Goal: Task Accomplishment & Management: Complete application form

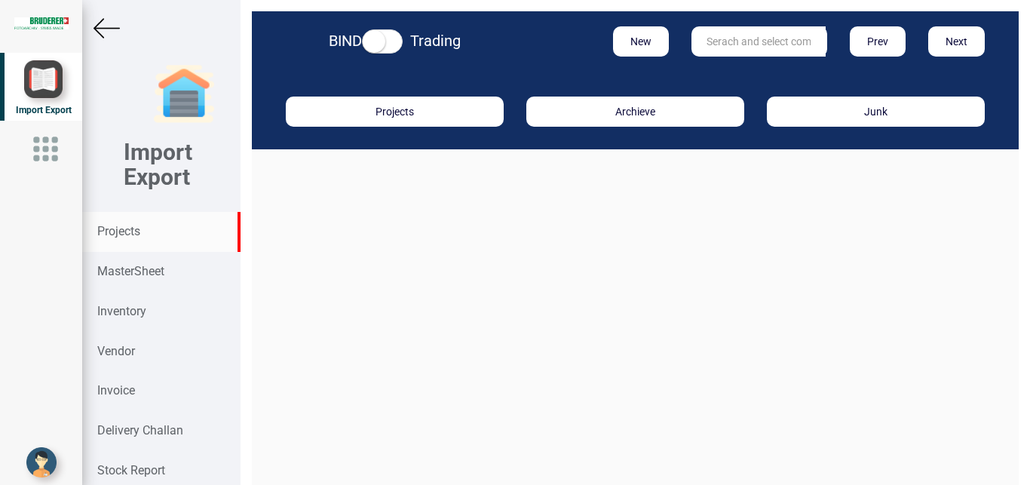
click at [122, 224] on div "Projects" at bounding box center [161, 232] width 158 height 40
click at [705, 47] on input "text" at bounding box center [758, 41] width 134 height 30
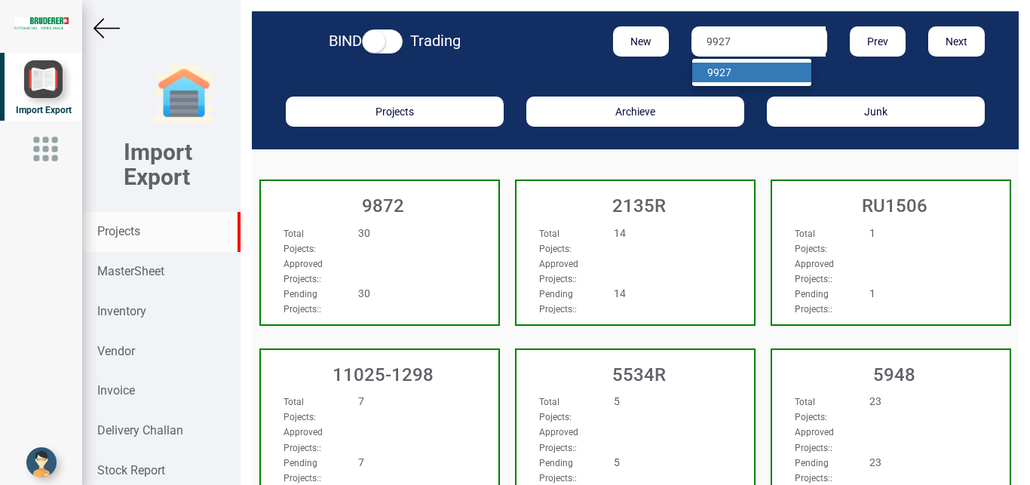
type input "9927"
click at [736, 70] on link "9927" at bounding box center [751, 73] width 119 height 20
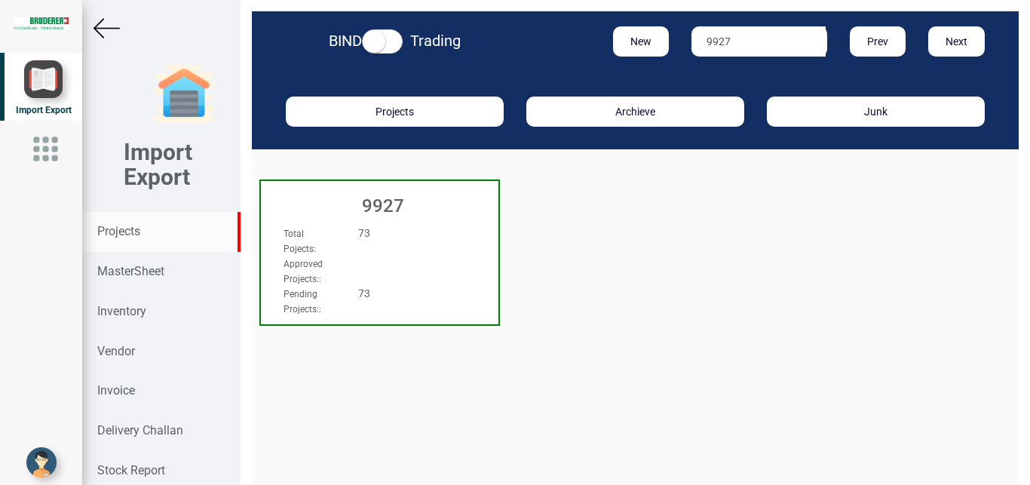
click at [447, 251] on div "Total Pojects : 73" at bounding box center [361, 240] width 179 height 30
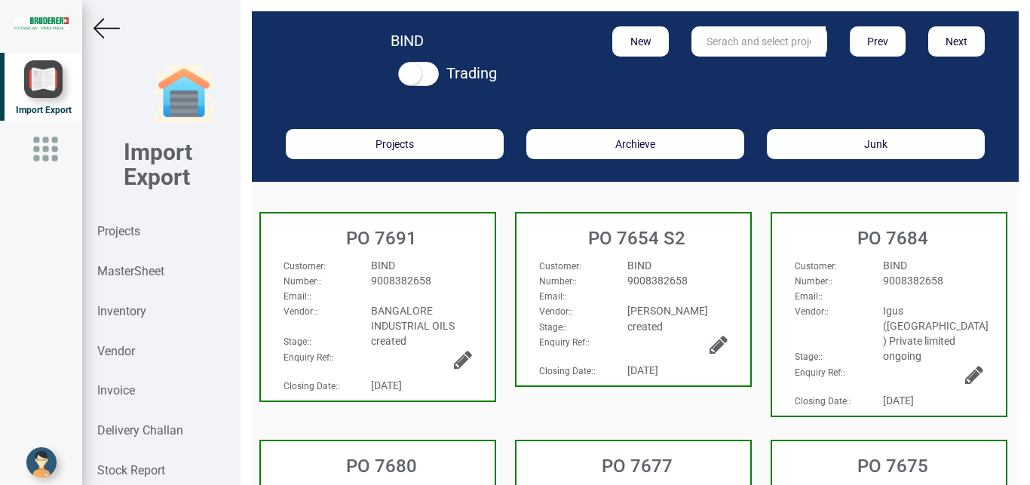
click at [433, 283] on div "9008382658" at bounding box center [421, 280] width 123 height 15
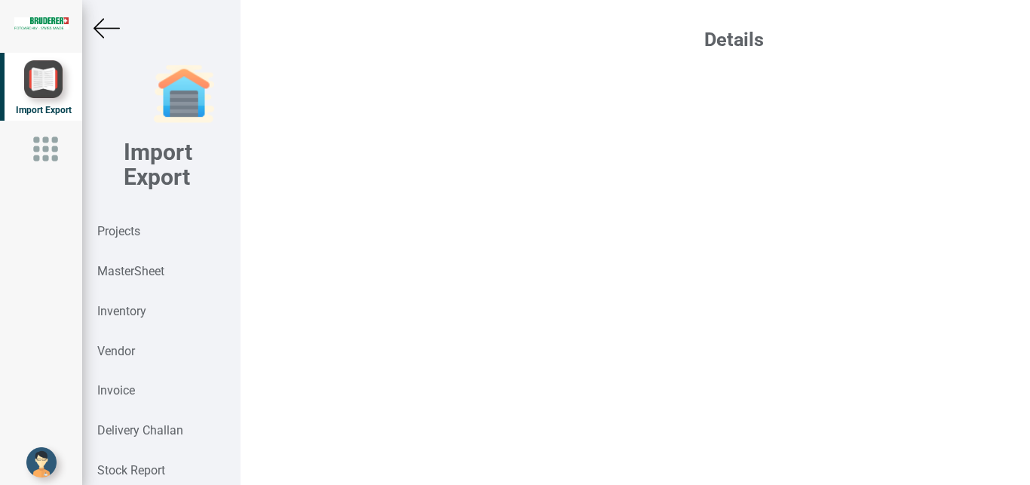
select select "INR"
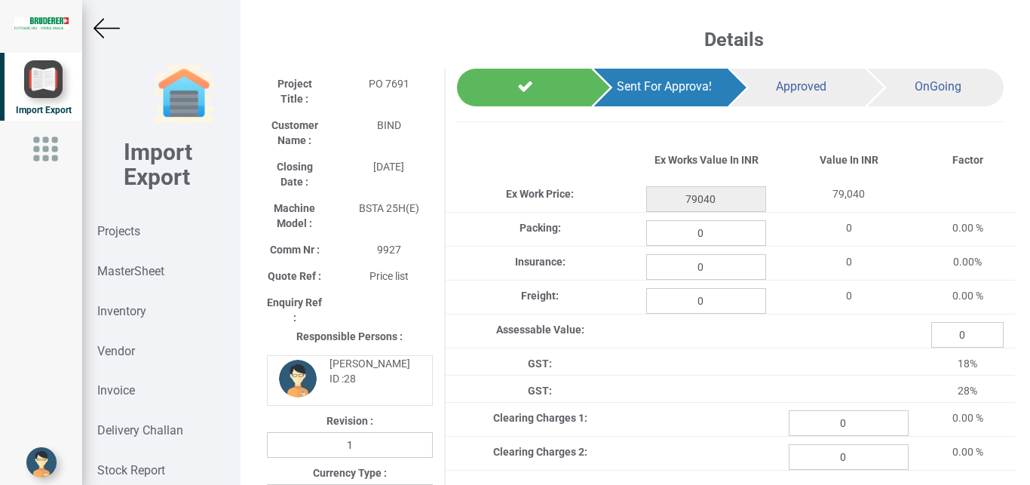
click at [98, 32] on img at bounding box center [106, 28] width 26 height 26
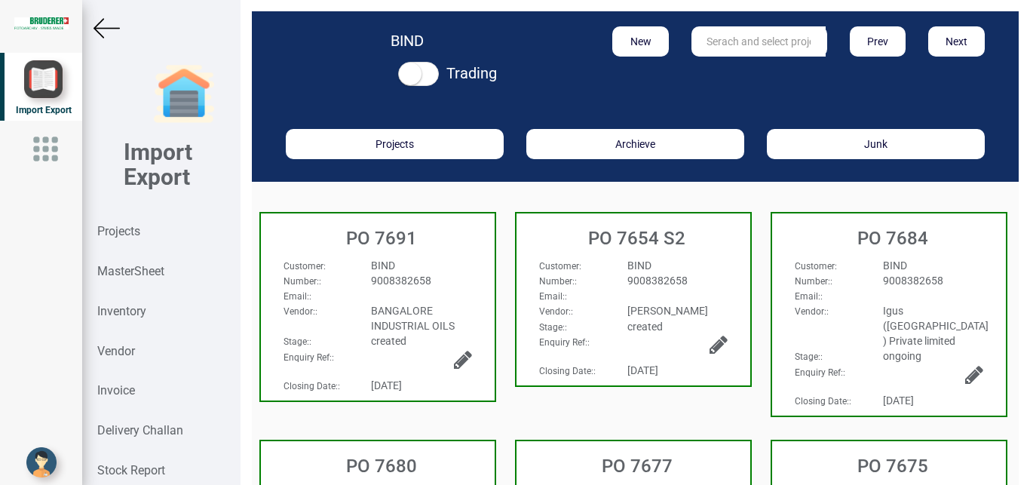
click at [98, 33] on img at bounding box center [106, 28] width 26 height 26
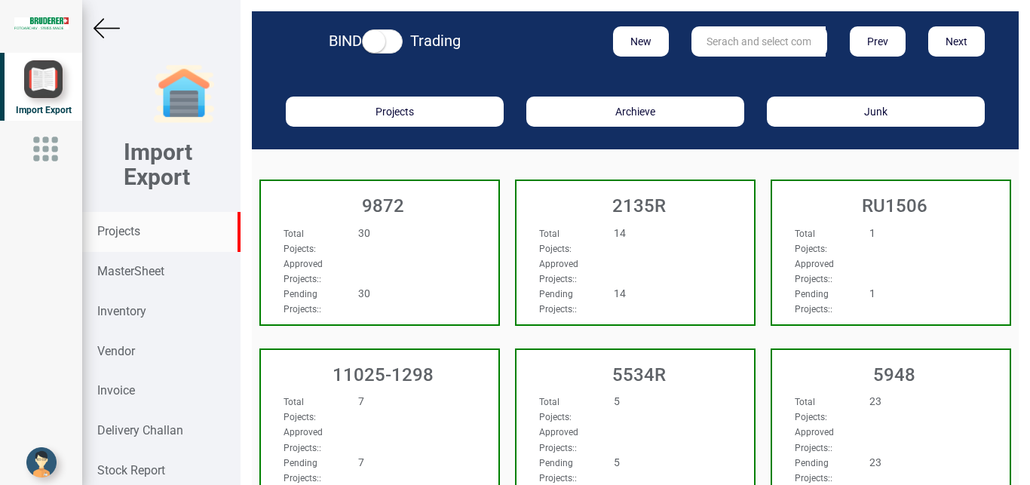
click at [720, 44] on input "text" at bounding box center [758, 41] width 134 height 30
type input "5965"
click at [730, 70] on link "5965" at bounding box center [751, 73] width 119 height 20
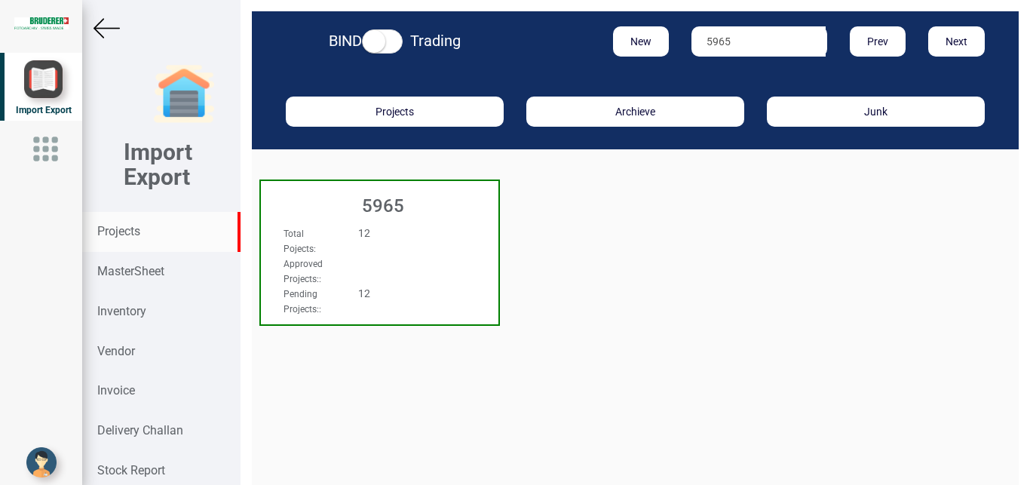
click at [357, 249] on div "Total Pojects : 12" at bounding box center [361, 240] width 179 height 30
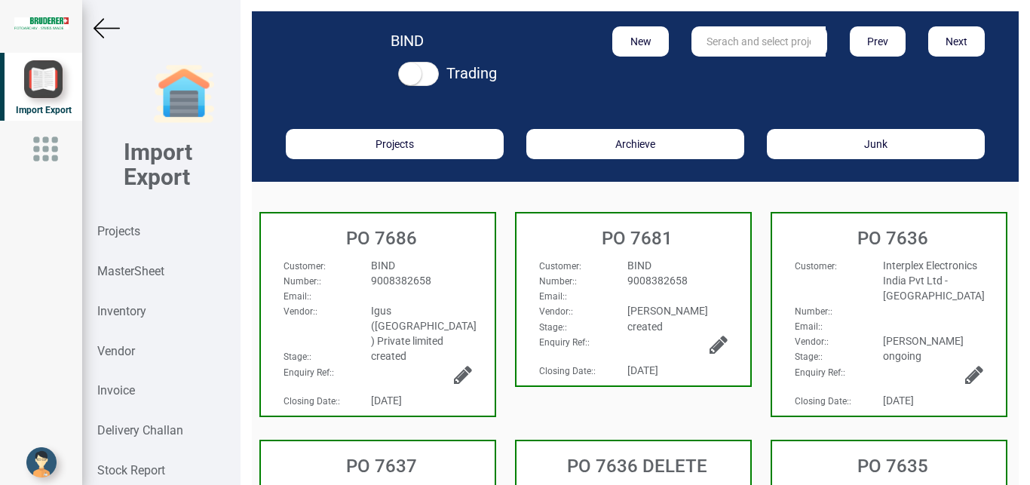
click at [464, 266] on div "BIND" at bounding box center [421, 265] width 123 height 15
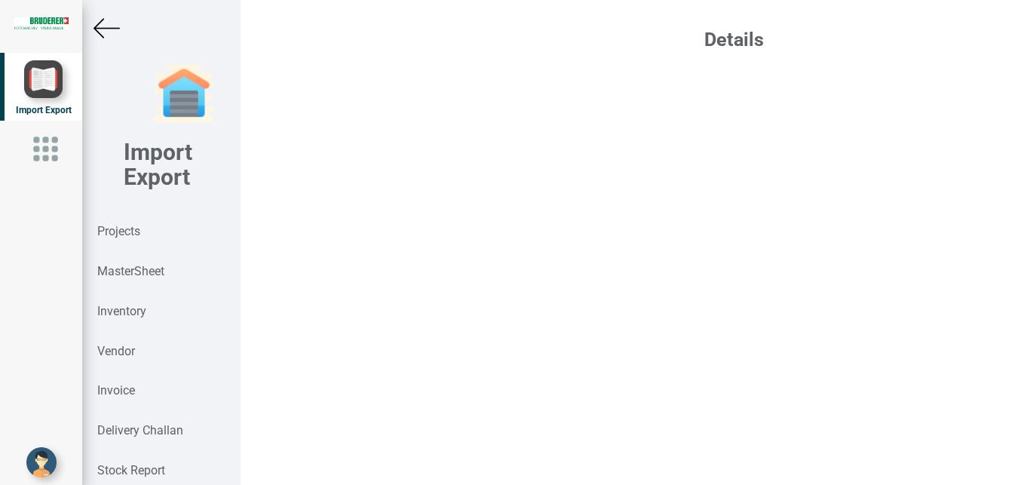
select select "INR"
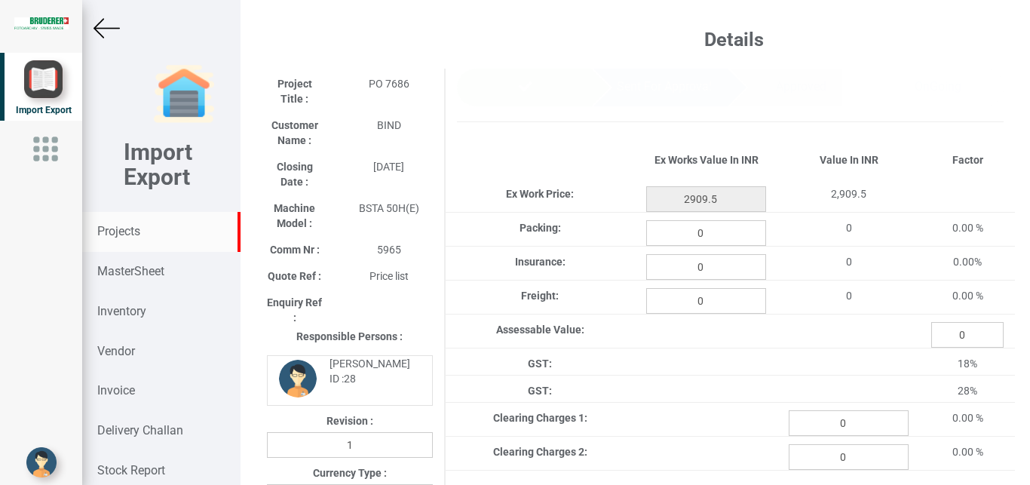
click at [129, 231] on strong "Projects" at bounding box center [118, 231] width 43 height 14
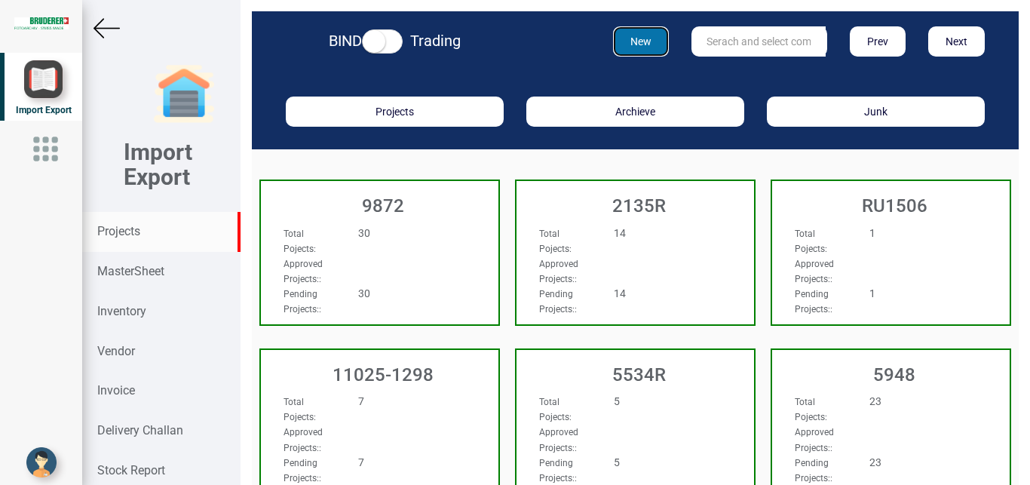
click at [641, 41] on button "New" at bounding box center [641, 41] width 57 height 30
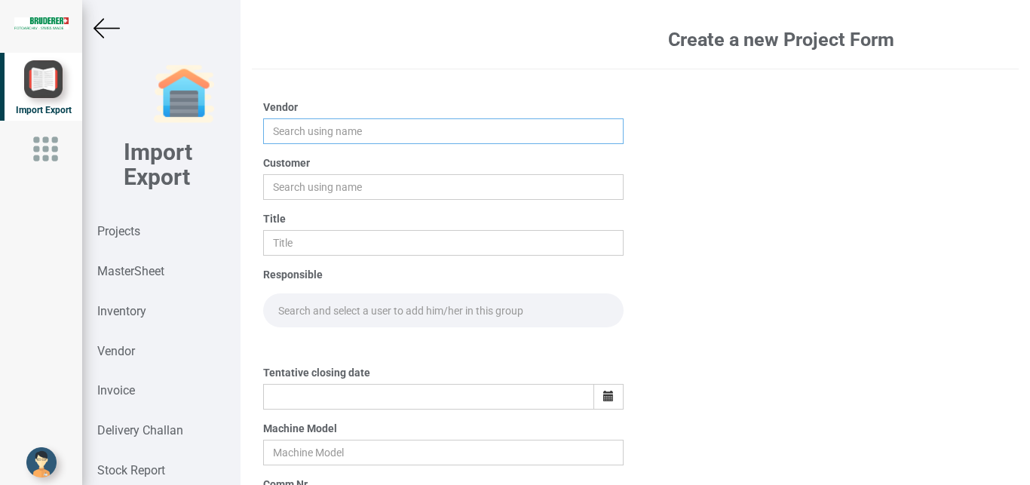
click at [298, 135] on input "text" at bounding box center [443, 131] width 361 height 26
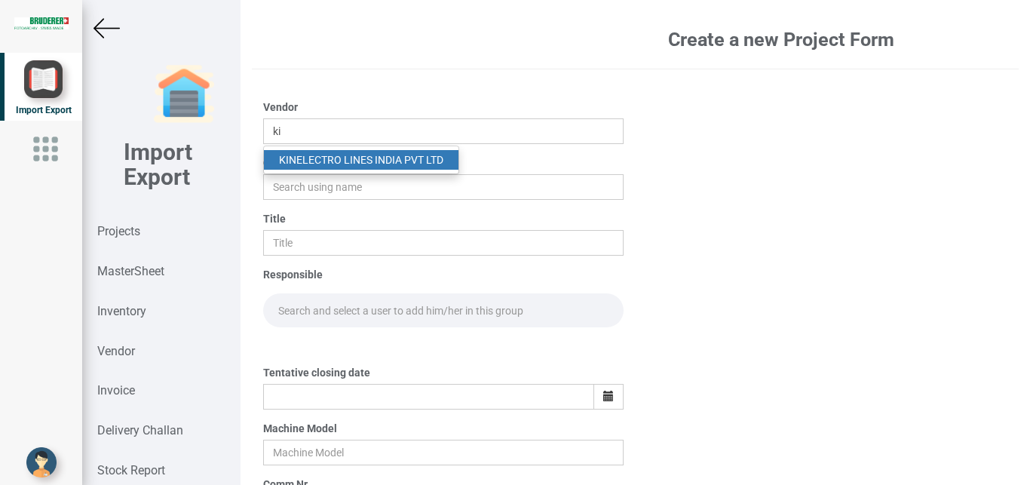
click at [311, 164] on link "KI NELECTRO LINES INDIA PVT LTD" at bounding box center [361, 160] width 194 height 20
type input "KINELECTRO LINES INDIA PVT LTD"
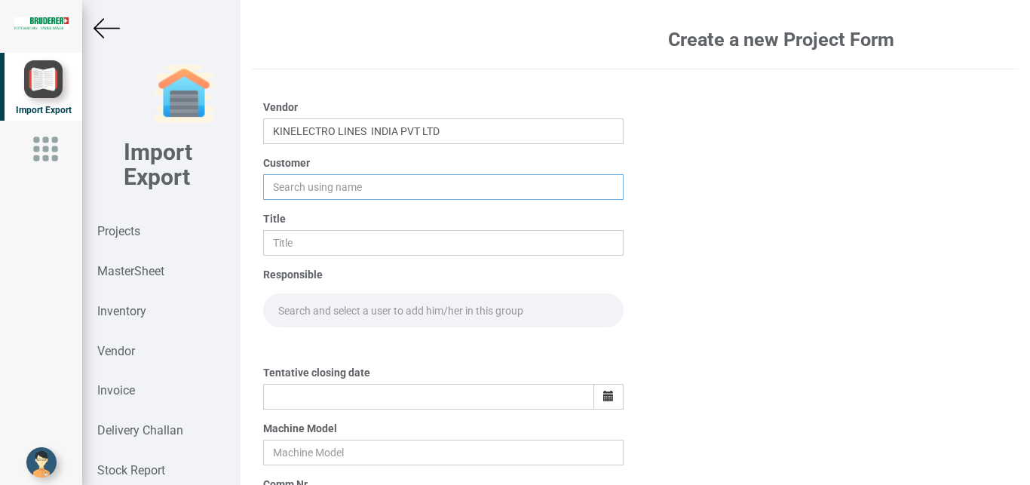
click at [301, 187] on input "text" at bounding box center [443, 187] width 361 height 26
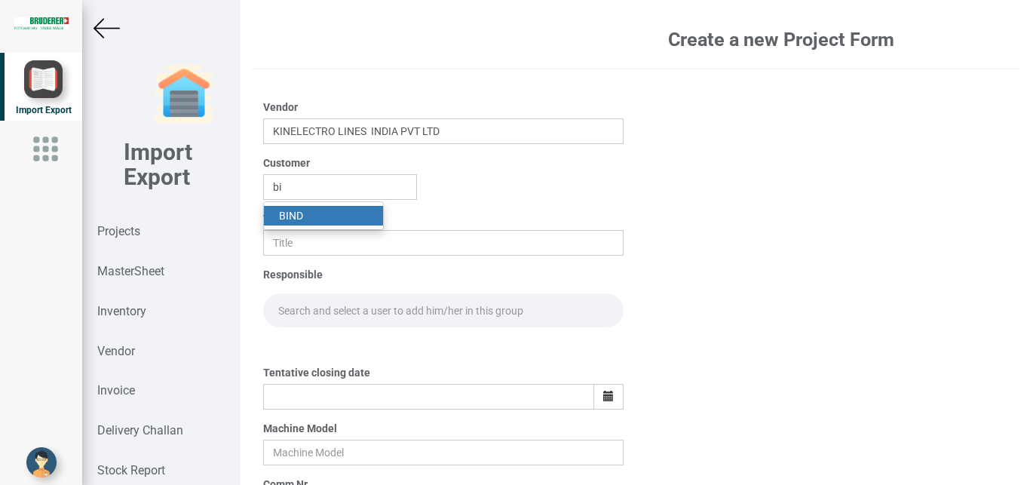
click at [289, 207] on link "BI ND" at bounding box center [323, 216] width 119 height 20
type input "BIND"
click at [281, 243] on input "text" at bounding box center [443, 243] width 361 height 26
type input "p"
type input "PO 7692"
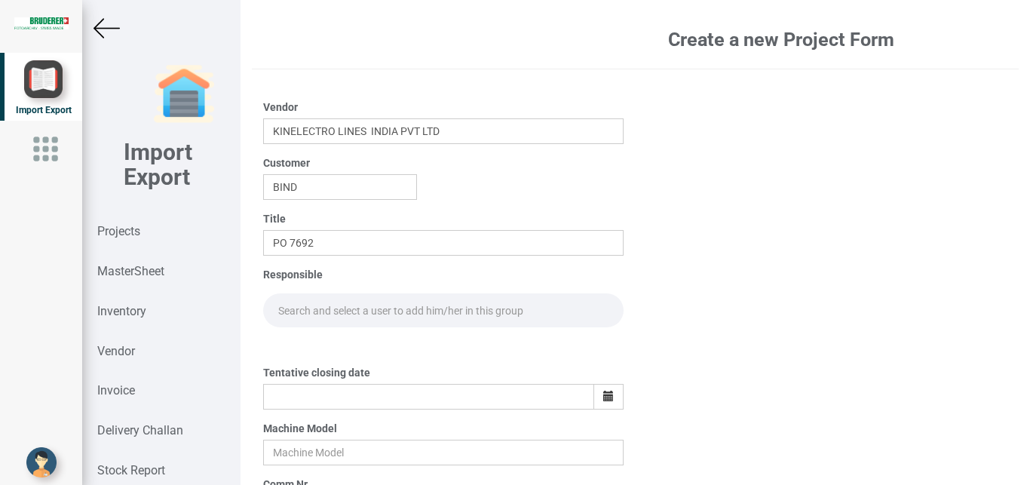
click at [301, 305] on input "text" at bounding box center [443, 310] width 361 height 34
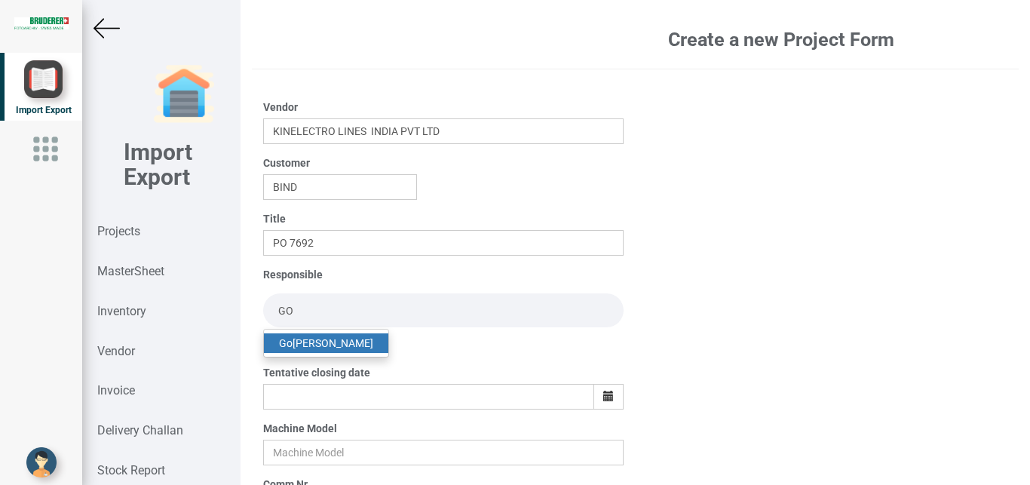
type input "GO"
click at [313, 341] on link "Go [PERSON_NAME]" at bounding box center [326, 343] width 124 height 20
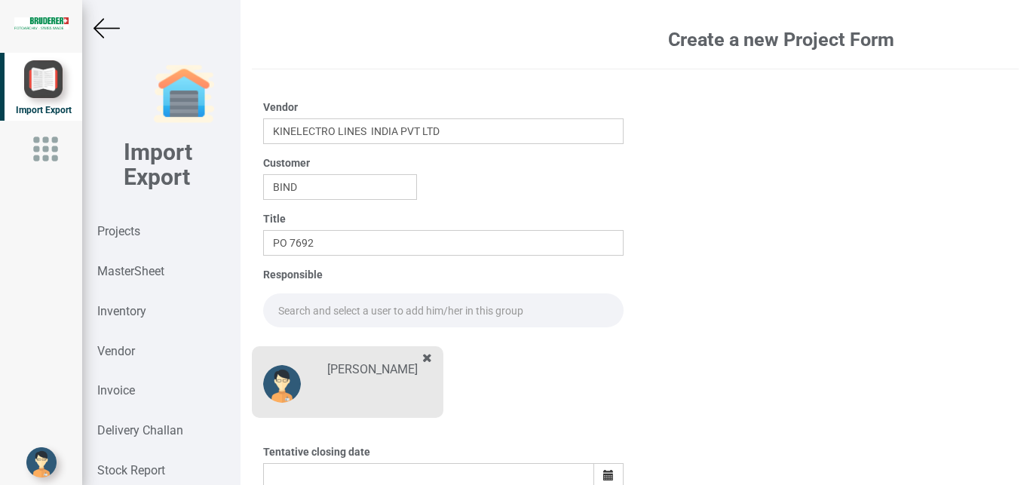
click at [286, 304] on input "text" at bounding box center [443, 310] width 361 height 34
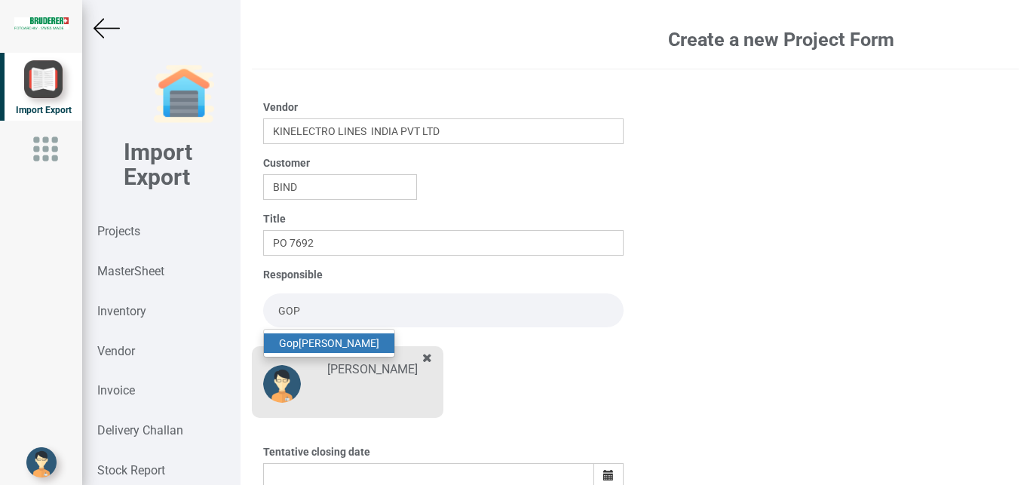
click at [299, 348] on link "Gop [PERSON_NAME]" at bounding box center [329, 343] width 130 height 20
type input "[PERSON_NAME]"
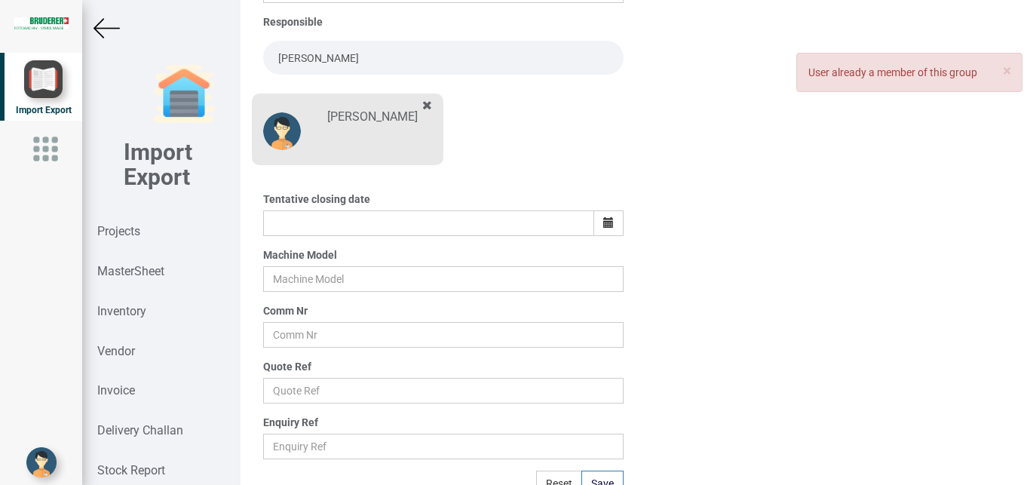
scroll to position [264, 0]
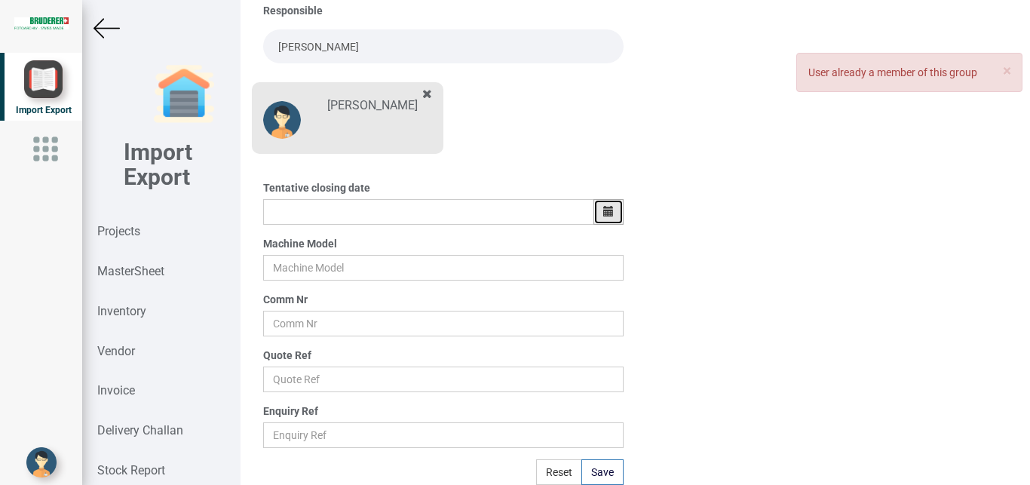
click at [607, 210] on icon "button" at bounding box center [608, 211] width 11 height 11
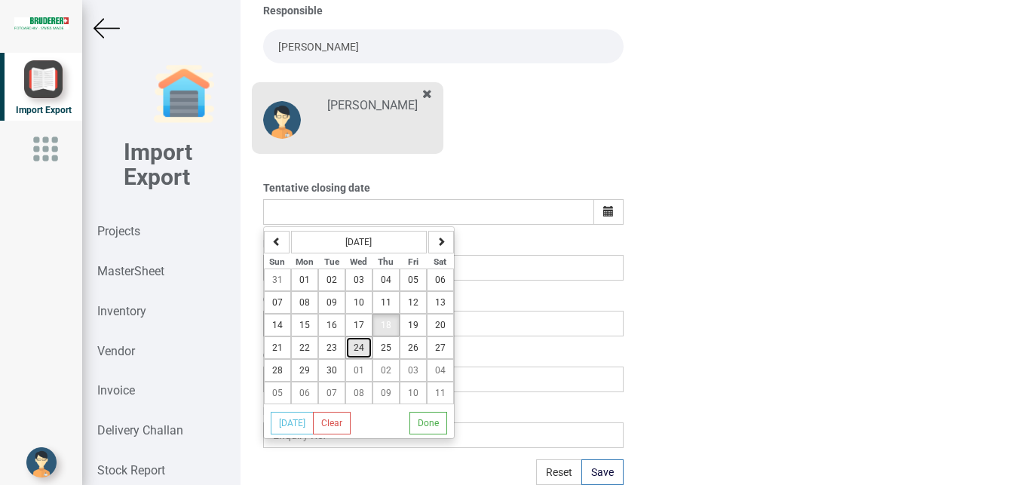
click at [360, 351] on span "24" at bounding box center [358, 347] width 11 height 11
type input "[DATE]"
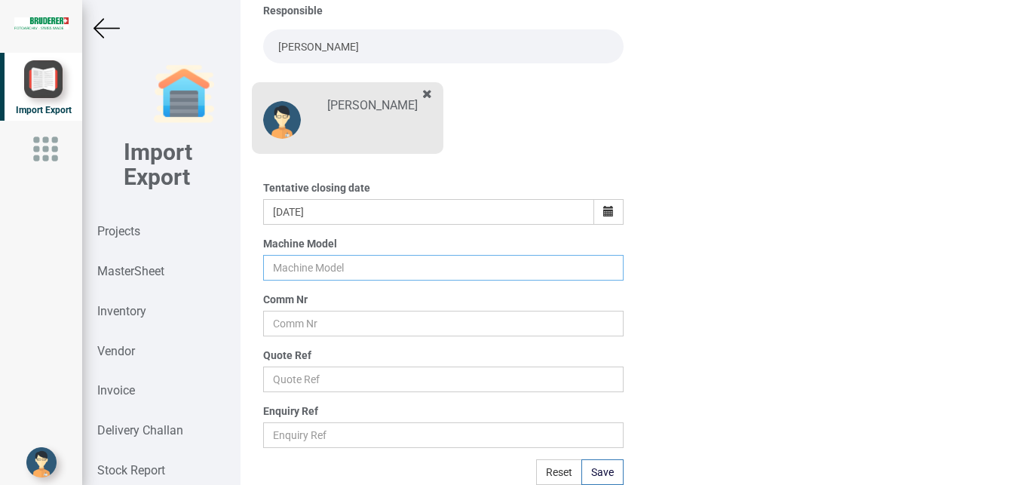
click at [286, 262] on input "text" at bounding box center [443, 268] width 361 height 26
type input "BSTA 25H(E)"
click at [295, 320] on input "text" at bounding box center [443, 324] width 361 height 26
type input "9927"
click at [314, 376] on input "text" at bounding box center [443, 379] width 361 height 26
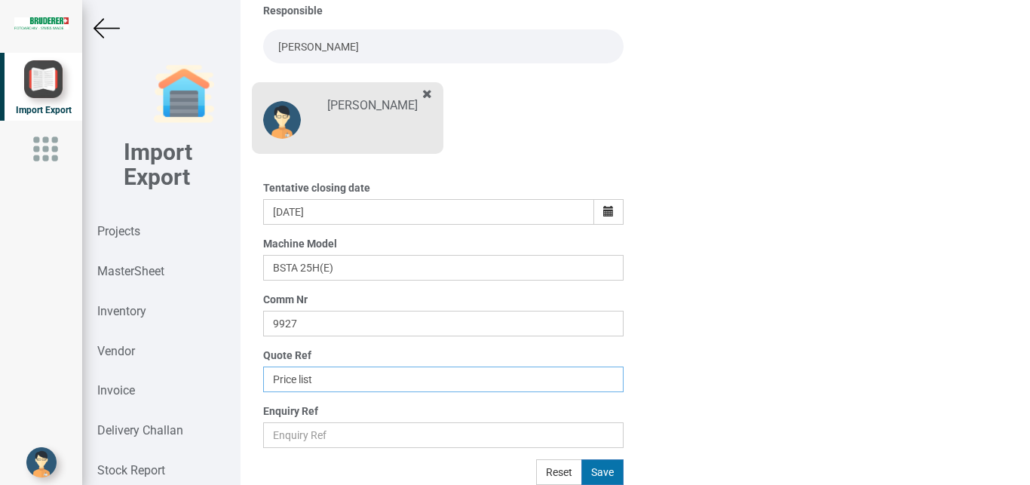
type input "Price list"
click at [588, 473] on button "Save" at bounding box center [602, 472] width 42 height 26
type input "[DATE]"
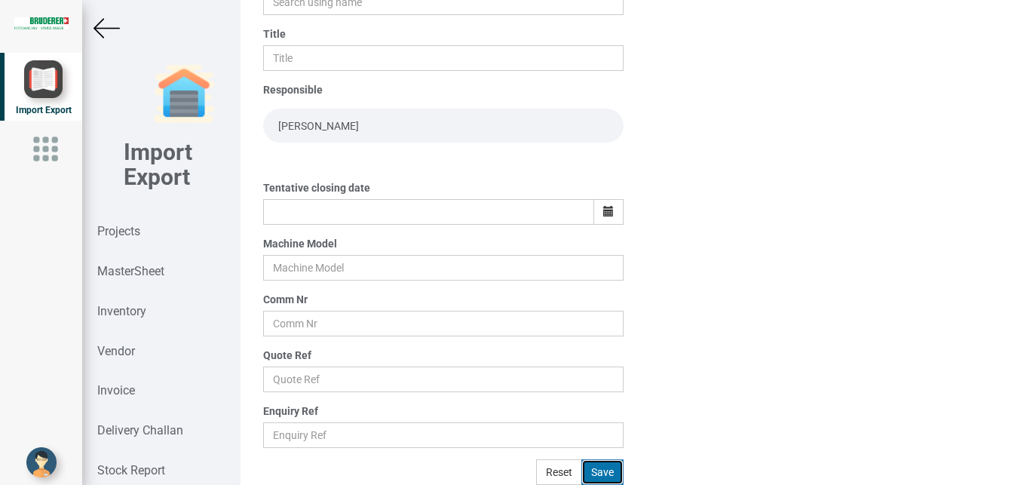
scroll to position [185, 0]
click at [125, 236] on strong "Projects" at bounding box center [118, 231] width 43 height 14
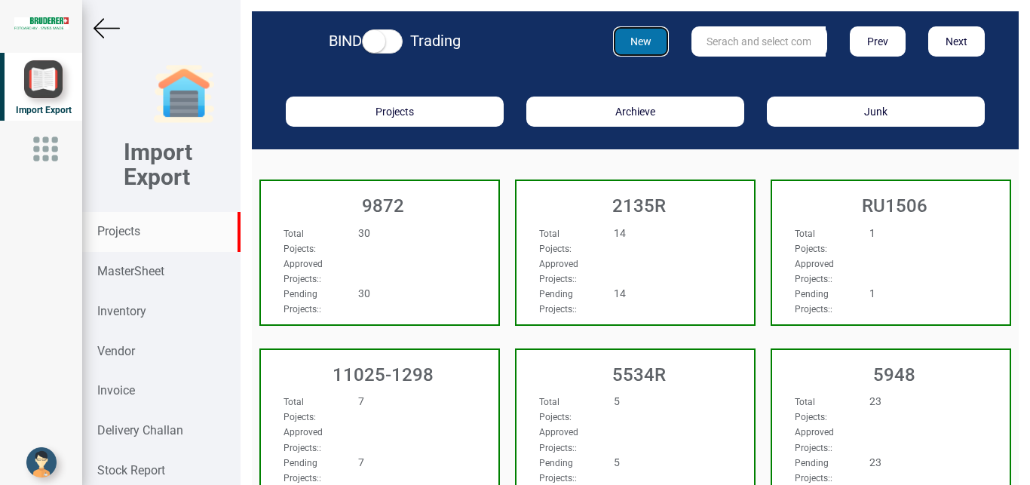
click at [639, 41] on button "New" at bounding box center [641, 41] width 57 height 30
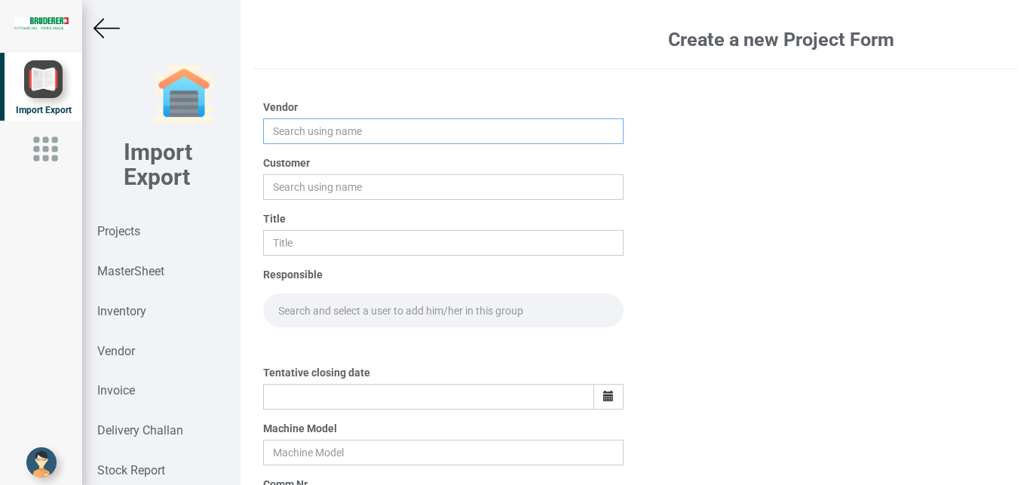
click at [313, 129] on input "text" at bounding box center [443, 131] width 361 height 26
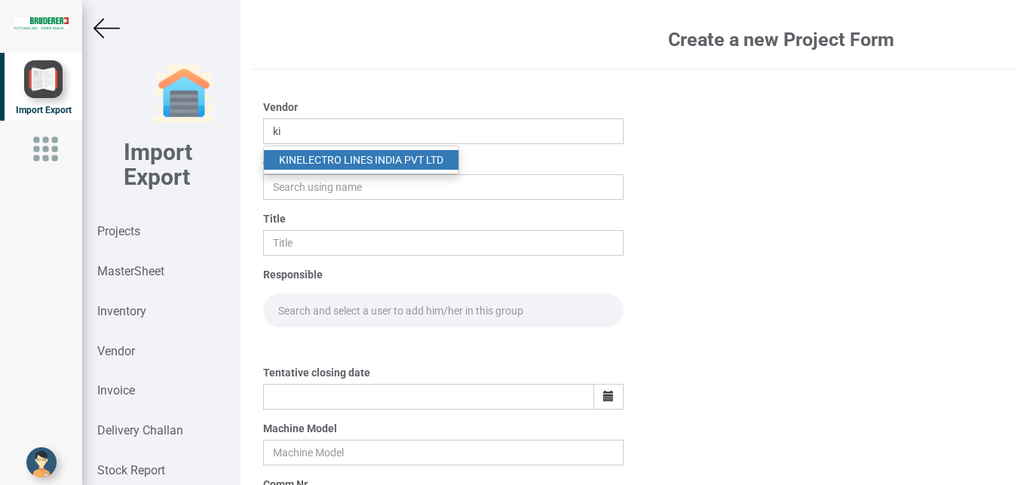
click at [325, 161] on link "KI NELECTRO LINES INDIA PVT LTD" at bounding box center [361, 160] width 194 height 20
type input "KINELECTRO LINES INDIA PVT LTD"
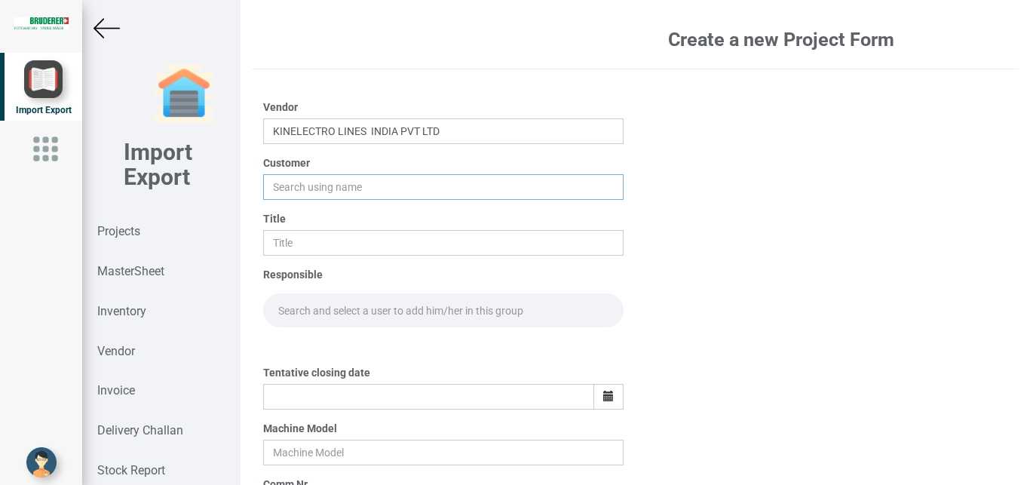
click at [322, 179] on input "text" at bounding box center [443, 187] width 361 height 26
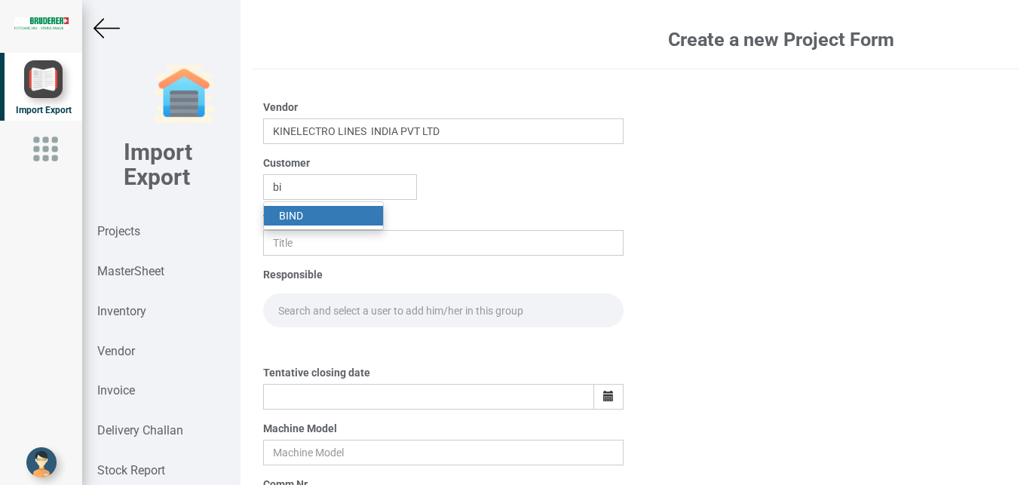
click at [321, 209] on link "BI ND" at bounding box center [323, 216] width 119 height 20
type input "BIND"
click at [301, 232] on input "text" at bounding box center [443, 243] width 361 height 26
type input "p"
type input "PO 7693"
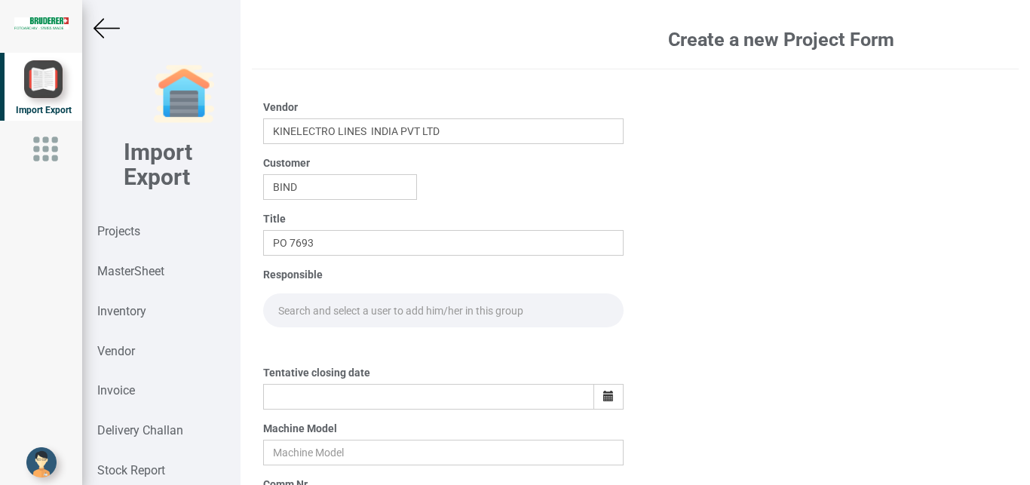
click at [304, 316] on input "text" at bounding box center [443, 310] width 361 height 34
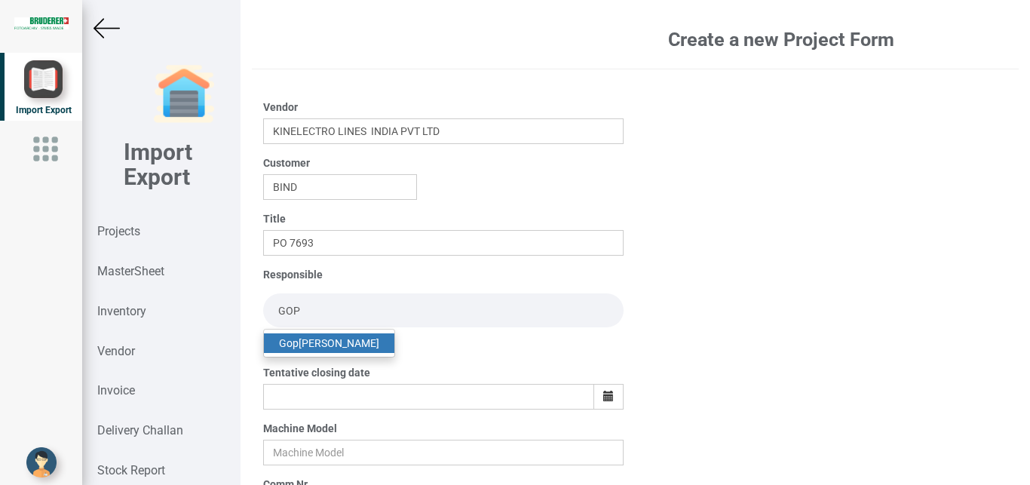
type input "GOP"
click at [351, 341] on link "Gop [PERSON_NAME]" at bounding box center [329, 343] width 130 height 20
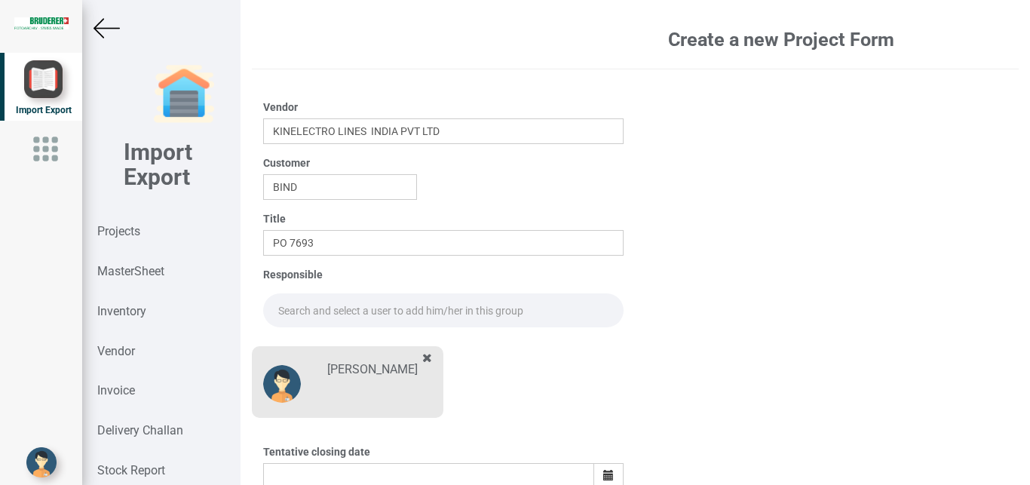
click at [317, 313] on input "text" at bounding box center [443, 310] width 361 height 34
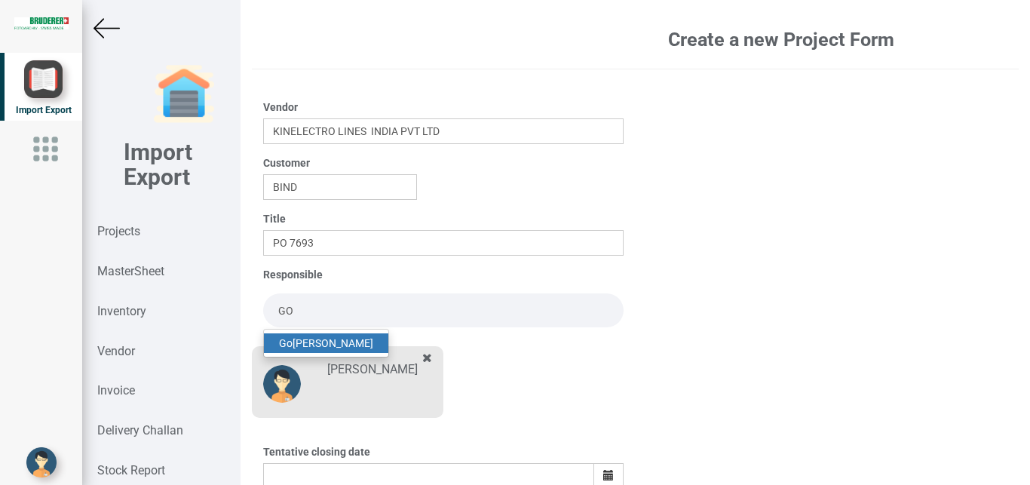
drag, startPoint x: 326, startPoint y: 342, endPoint x: 426, endPoint y: 366, distance: 103.1
click at [326, 342] on link "Go [PERSON_NAME]" at bounding box center [326, 343] width 124 height 20
type input "[PERSON_NAME]"
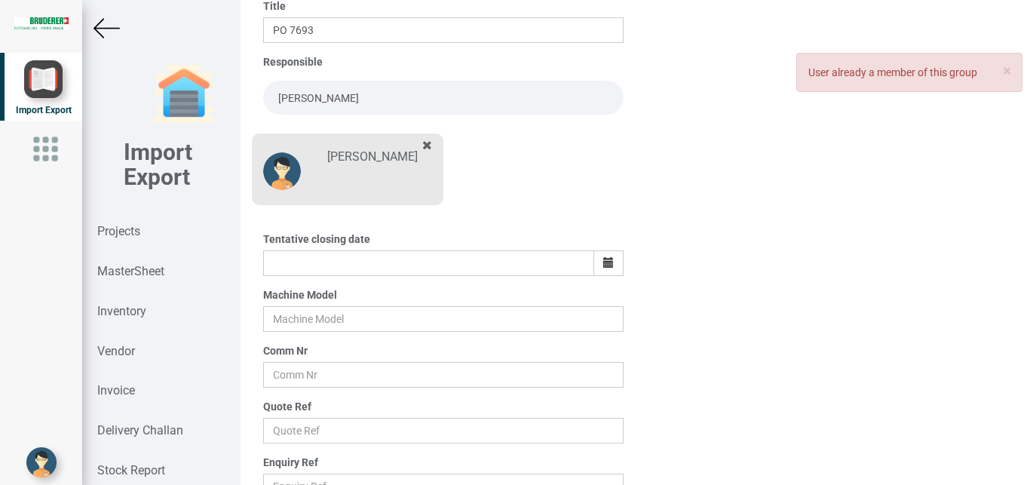
scroll to position [221, 0]
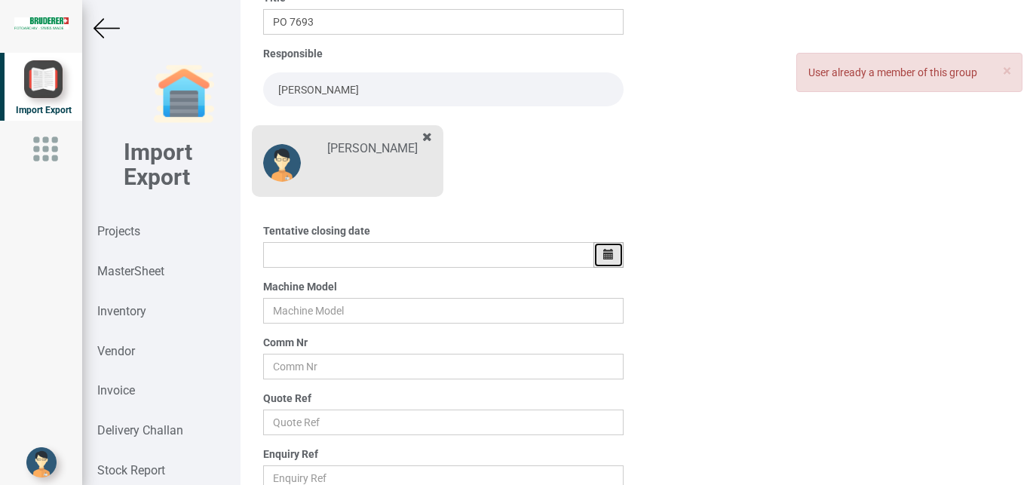
click at [603, 256] on icon "button" at bounding box center [608, 254] width 11 height 11
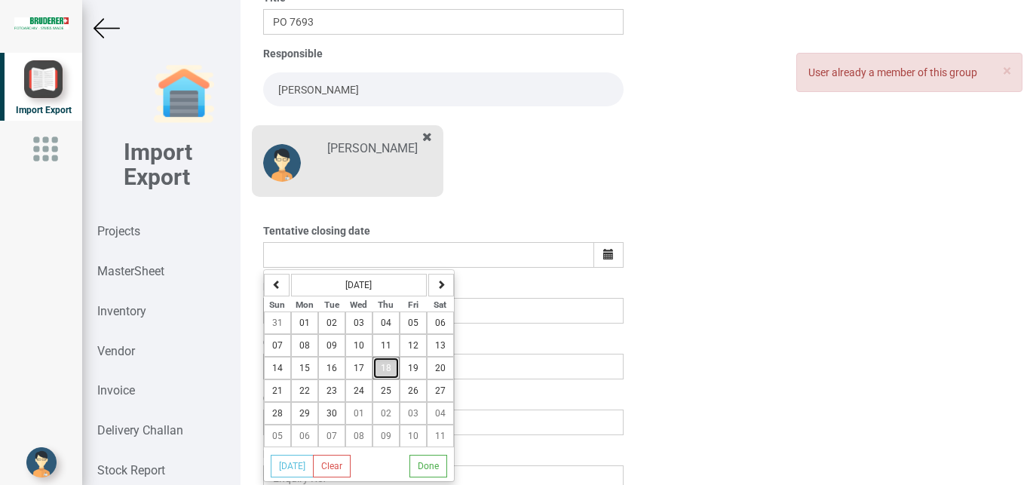
click at [383, 363] on span "18" at bounding box center [386, 368] width 11 height 11
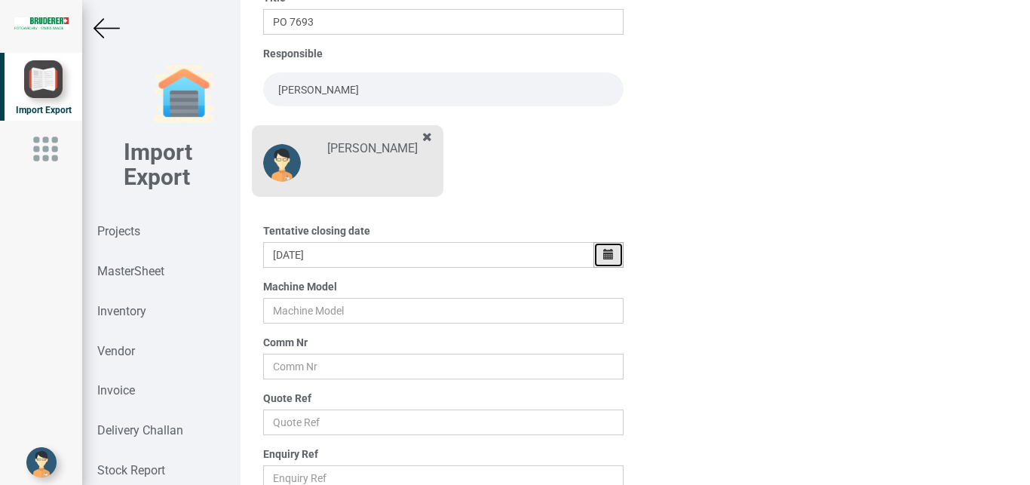
click at [603, 255] on icon "button" at bounding box center [608, 254] width 11 height 11
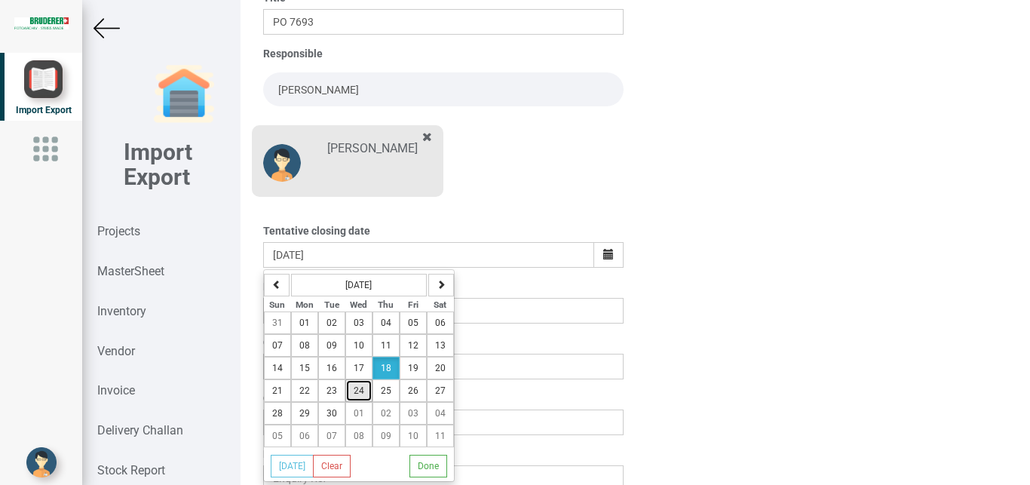
click at [360, 390] on span "24" at bounding box center [358, 390] width 11 height 11
type input "[DATE]"
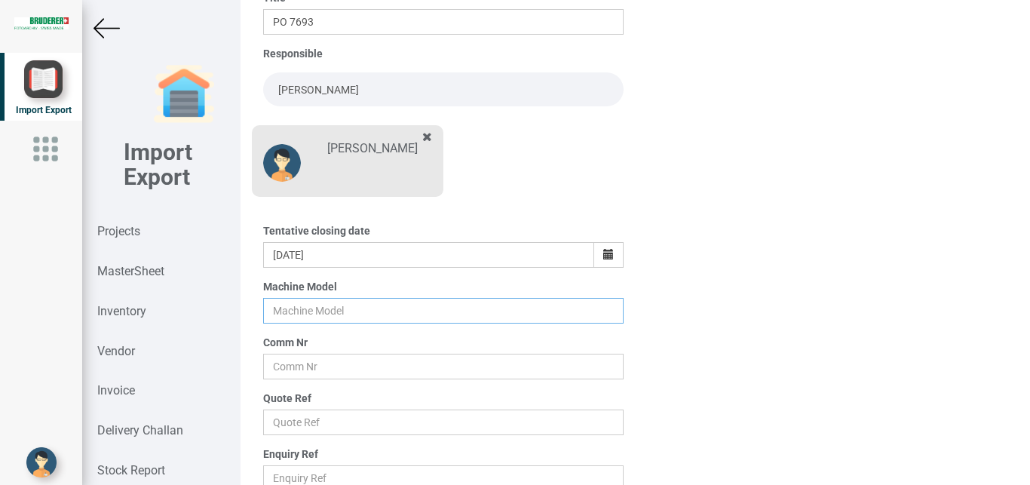
click at [292, 316] on input "text" at bounding box center [443, 311] width 361 height 26
type input "BSTA 50H(E)"
click at [293, 366] on input "text" at bounding box center [443, 366] width 361 height 26
type input "5965"
click at [288, 430] on input "text" at bounding box center [443, 422] width 361 height 26
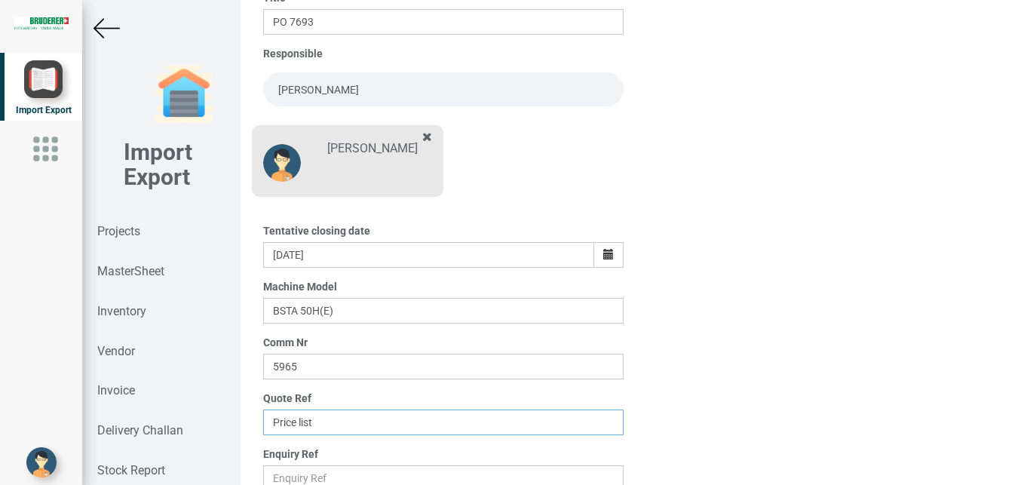
scroll to position [264, 0]
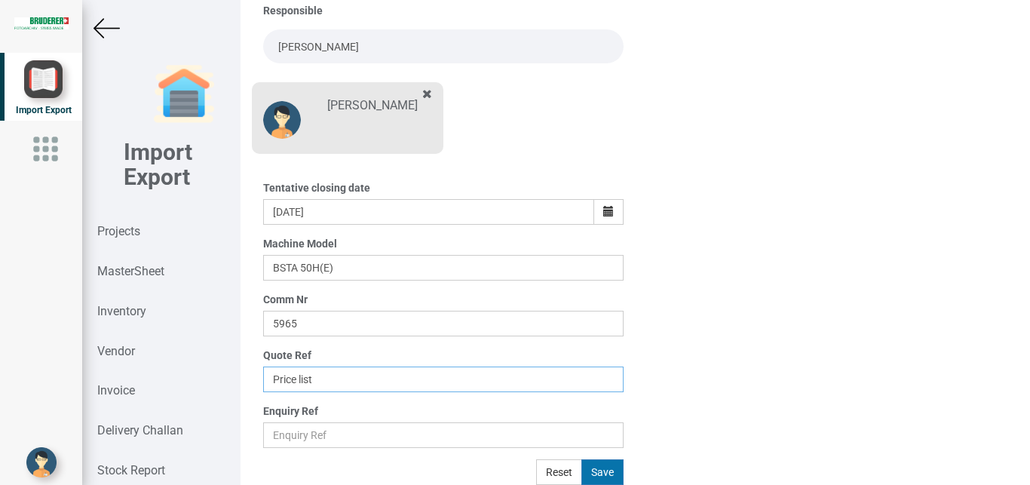
type input "Price list"
click at [599, 470] on button "Save" at bounding box center [602, 472] width 42 height 26
type input "[DATE]"
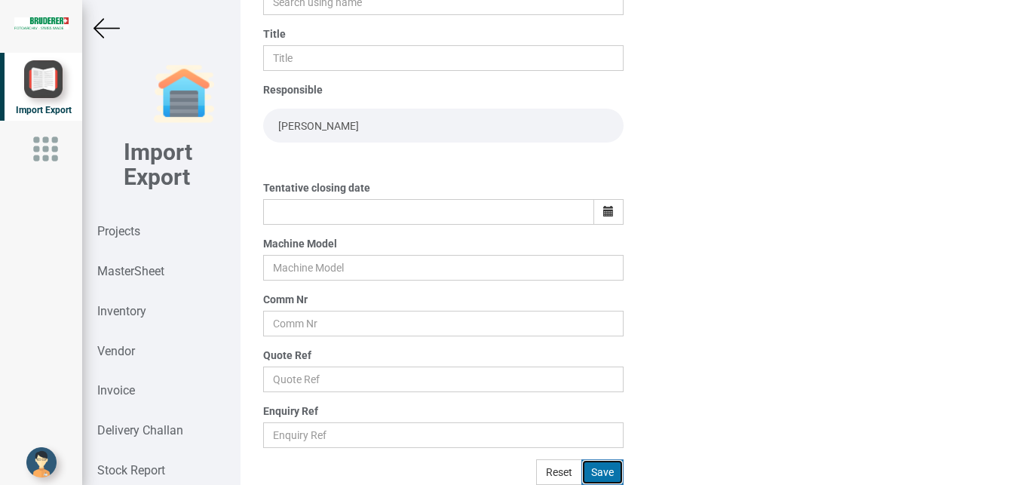
scroll to position [185, 0]
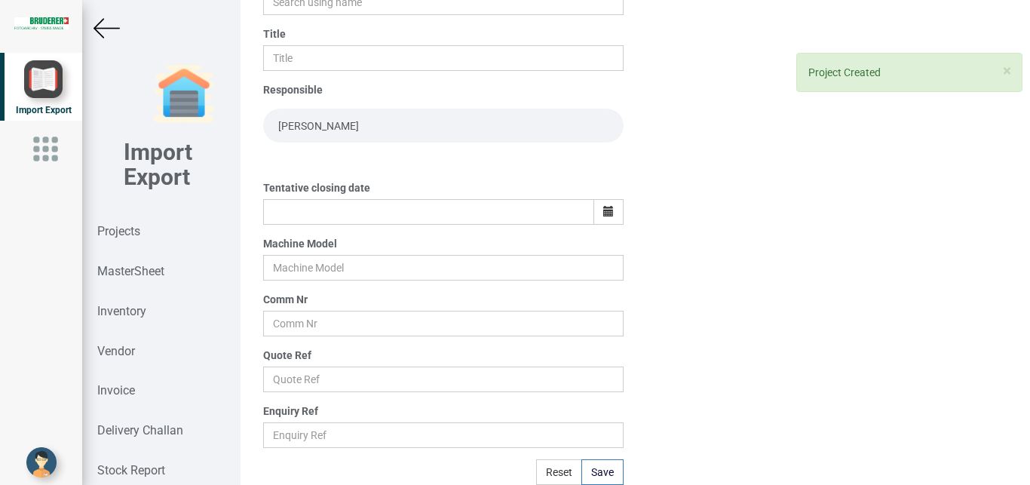
click at [109, 29] on img at bounding box center [106, 28] width 26 height 26
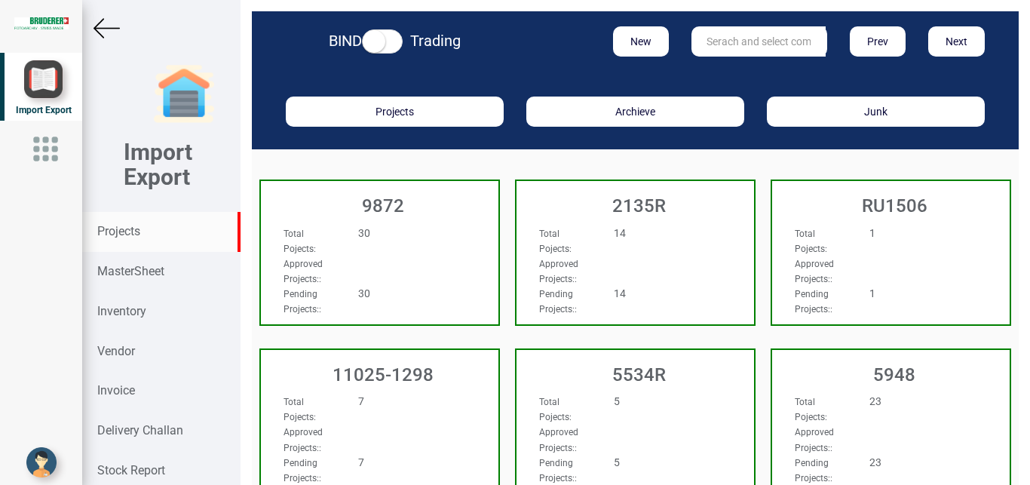
click at [733, 47] on input "text" at bounding box center [758, 41] width 134 height 30
type input "9927"
click at [714, 71] on strong "9927" at bounding box center [719, 72] width 24 height 12
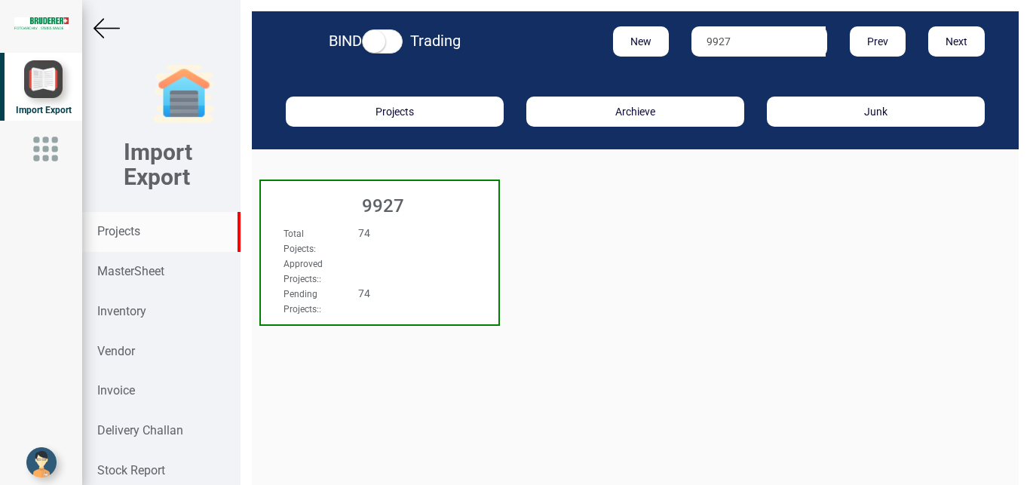
click at [442, 220] on div "9927" at bounding box center [379, 202] width 237 height 42
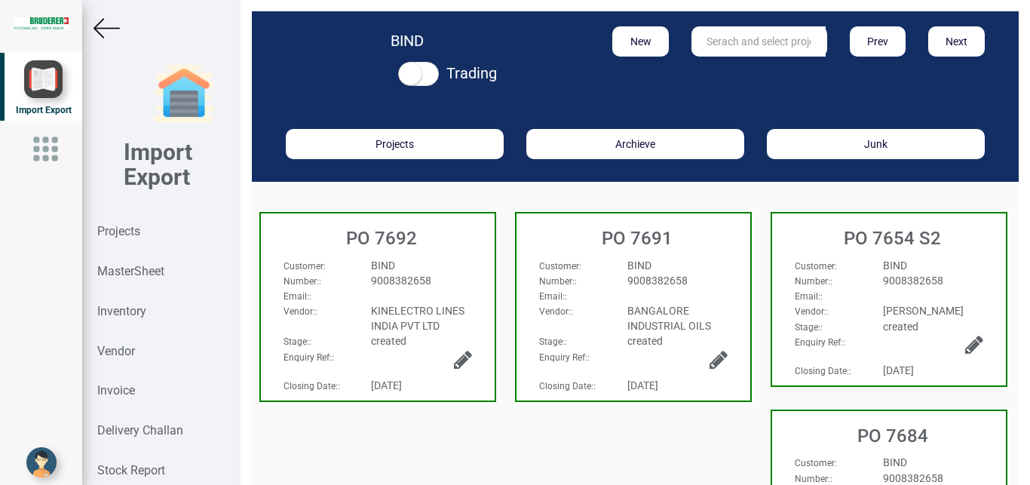
click at [390, 270] on span "BIND" at bounding box center [383, 265] width 24 height 12
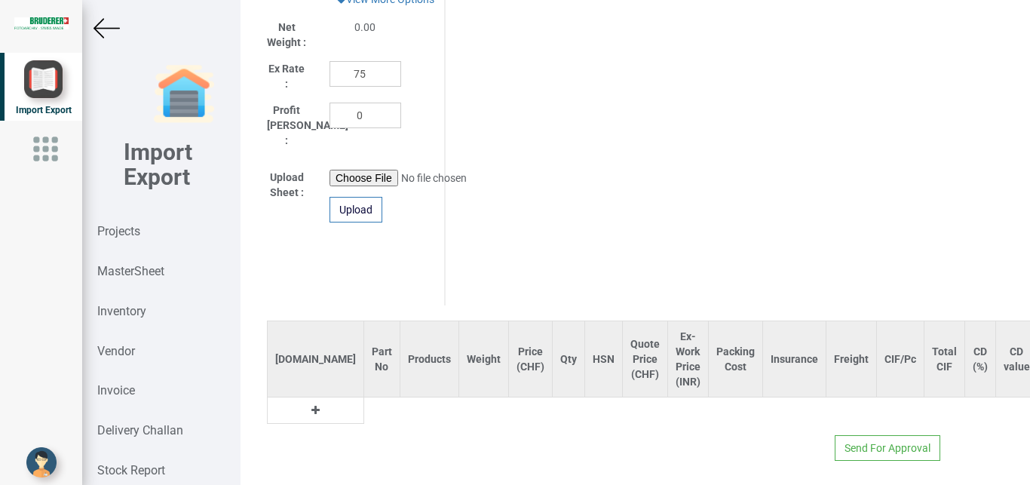
scroll to position [845, 0]
click at [311, 402] on icon at bounding box center [315, 407] width 8 height 11
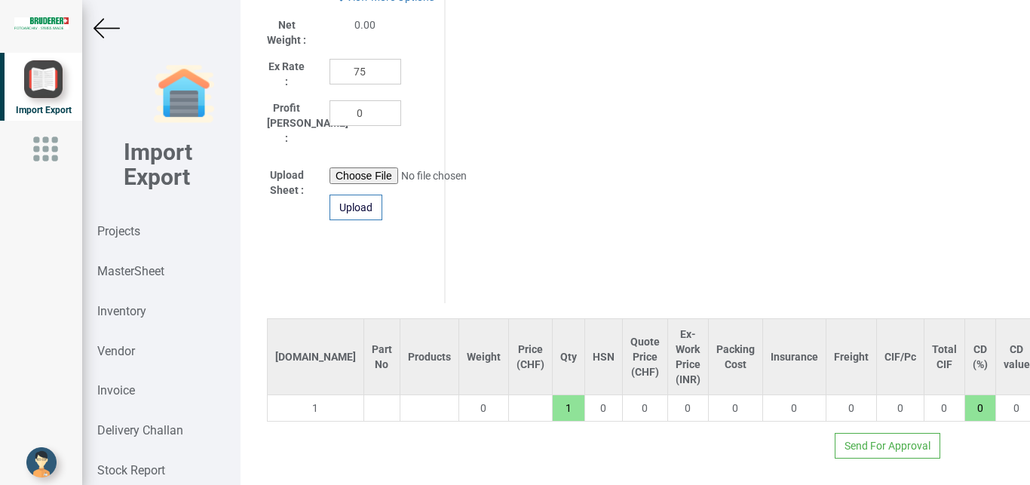
click at [364, 403] on input "text" at bounding box center [381, 408] width 35 height 26
type input "k"
type input "KI"
click at [353, 466] on link "KI NE03" at bounding box center [399, 476] width 184 height 20
type input "1290"
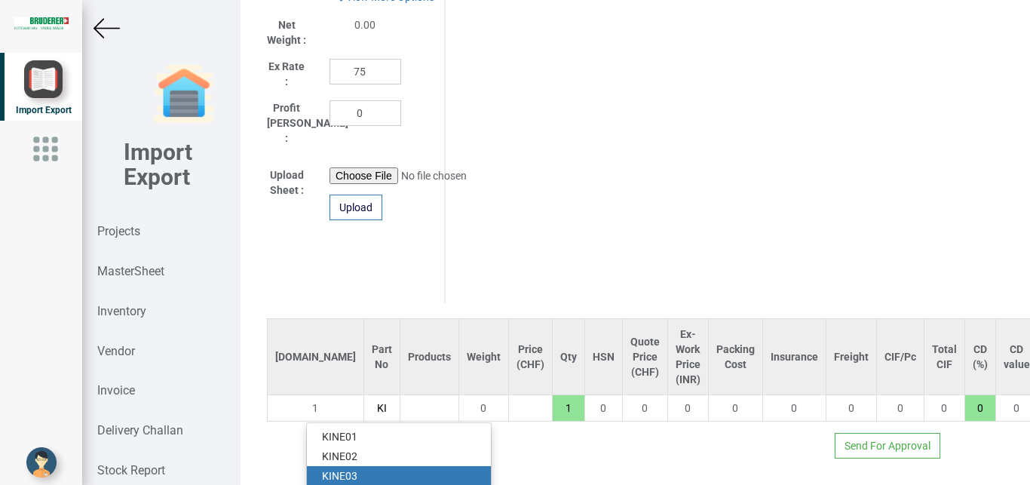
type input "KINE03"
type input "18"
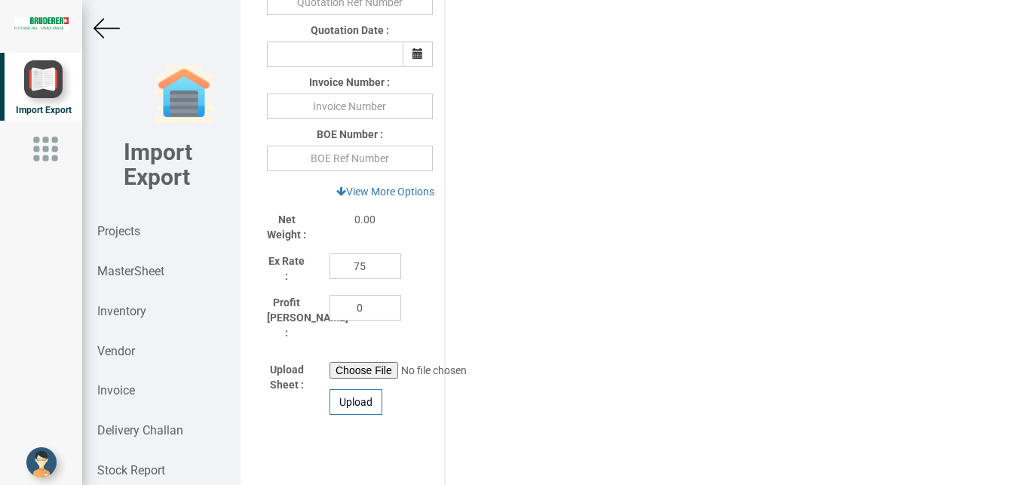
scroll to position [628, 0]
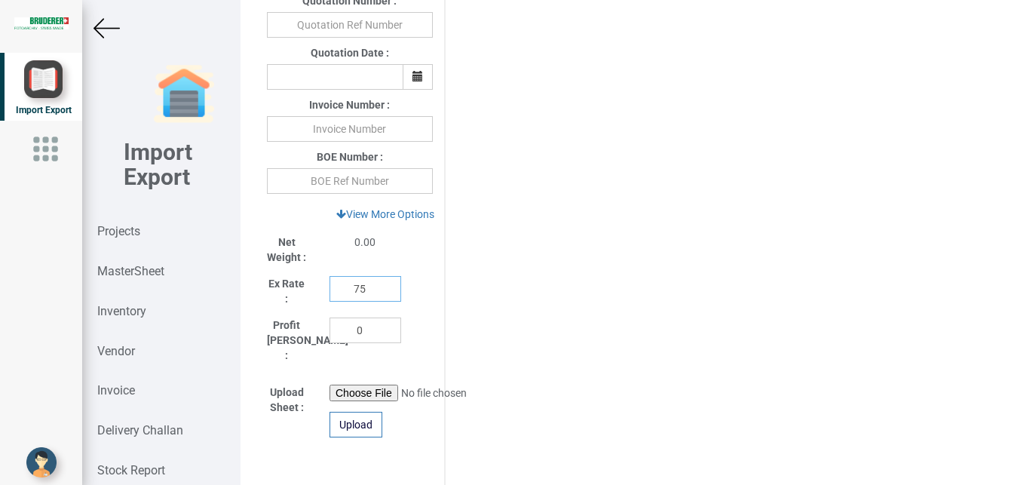
drag, startPoint x: 362, startPoint y: 292, endPoint x: 344, endPoint y: 289, distance: 17.6
click at [344, 289] on input "75" at bounding box center [365, 289] width 72 height 26
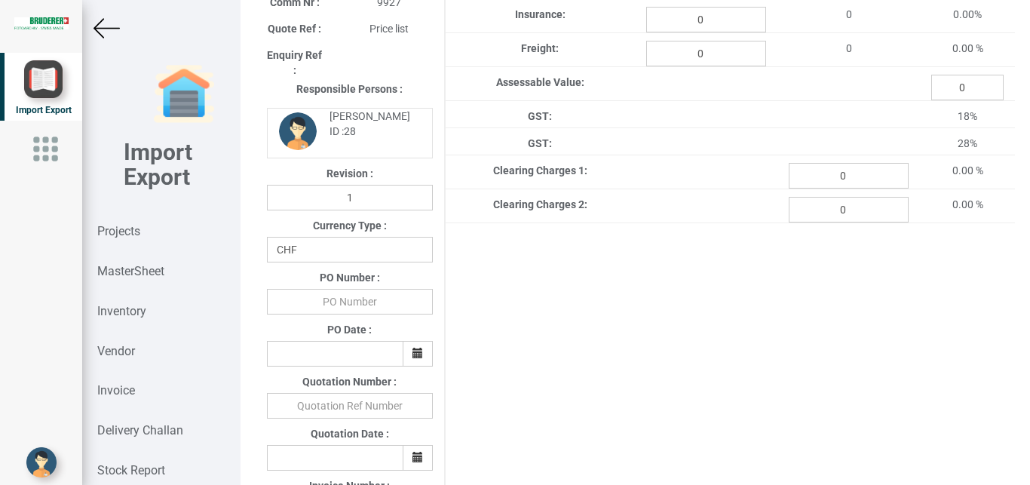
scroll to position [245, 0]
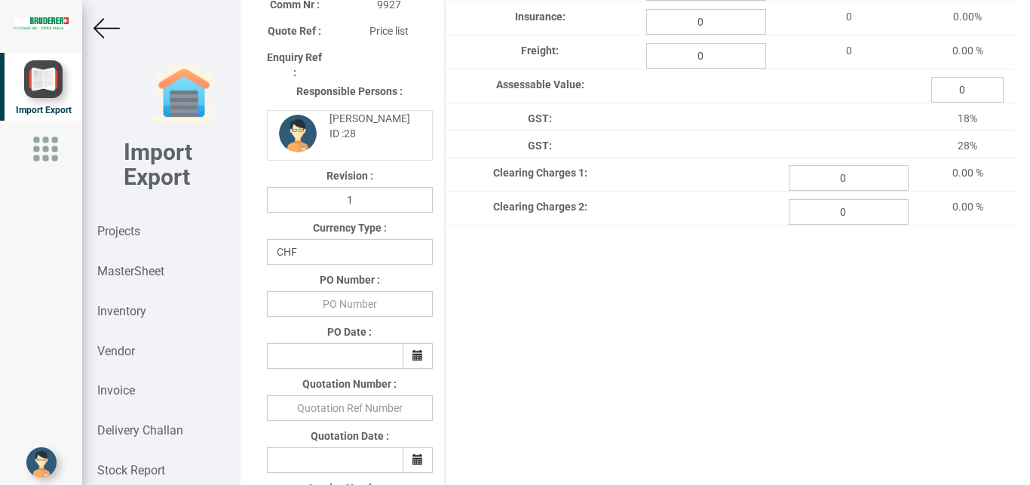
type input "1"
click at [267, 239] on select "CHF INR EUR USD JPY GBP AUD CAD ZAR" at bounding box center [350, 252] width 166 height 26
select select "INR"
click option "INR" at bounding box center [0, 0] width 0 height 0
click at [326, 311] on input "text" at bounding box center [350, 304] width 166 height 26
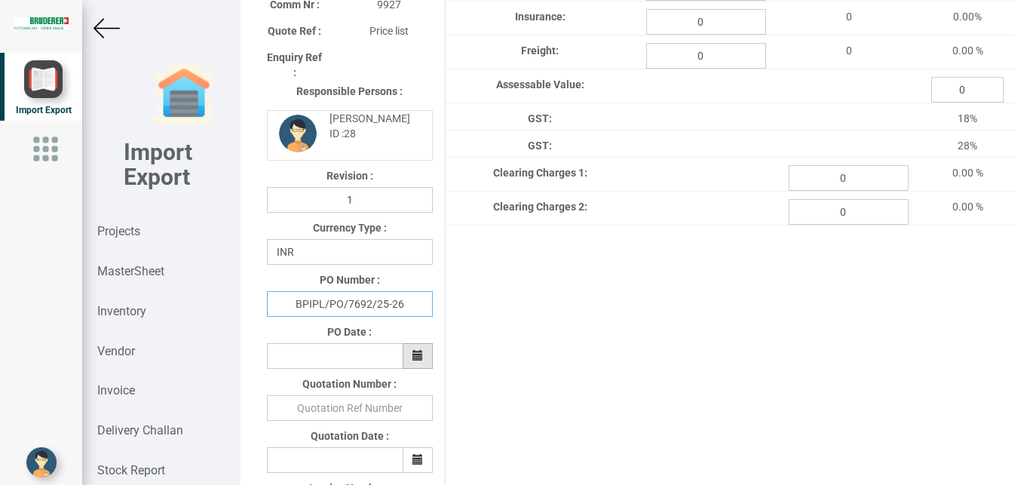
type input "BPIPL/PO/7692/25-26"
click at [415, 353] on icon "button" at bounding box center [417, 355] width 11 height 11
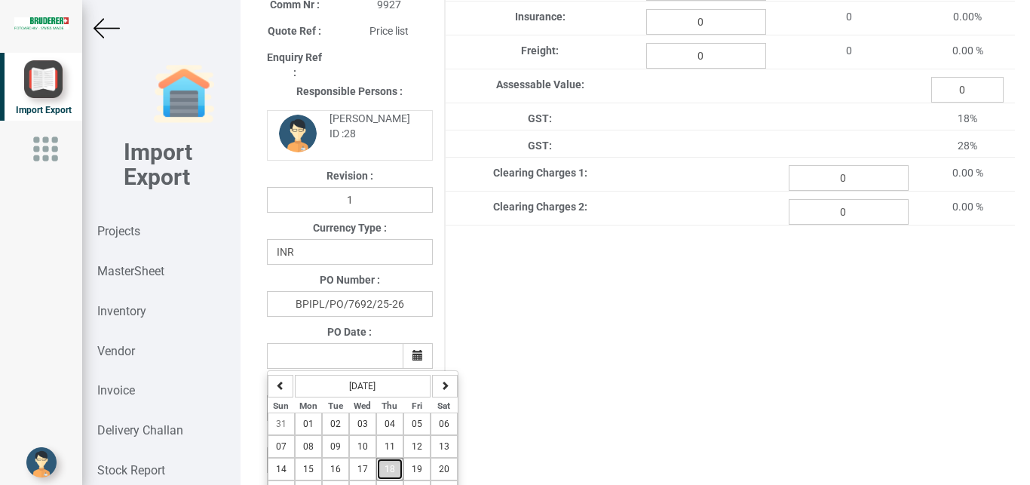
click at [395, 464] on button "18" at bounding box center [389, 468] width 27 height 23
type input "[DATE]"
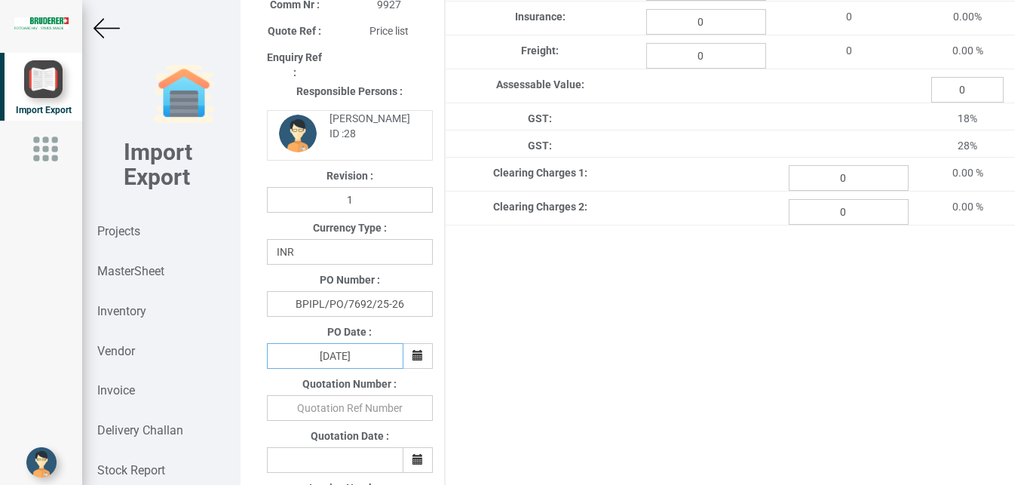
scroll to position [407, 0]
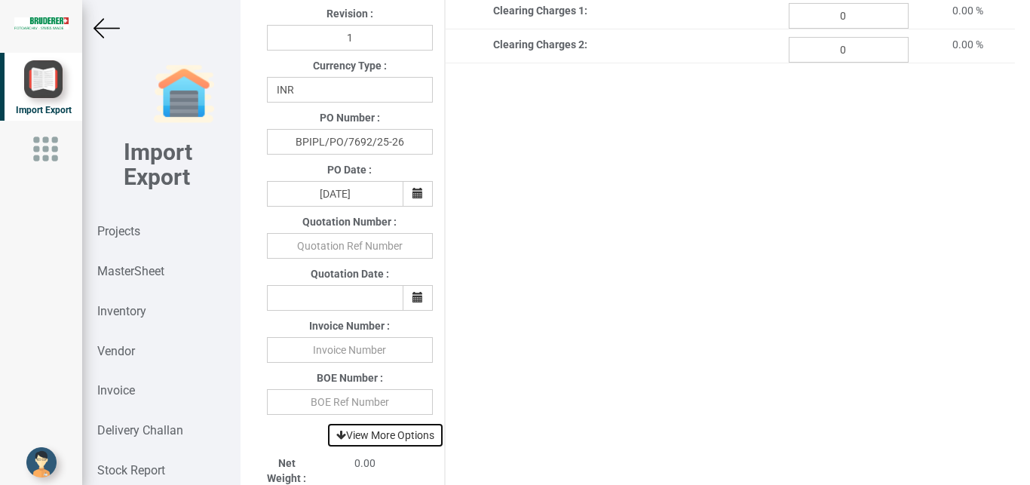
click at [405, 438] on link "View More Options" at bounding box center [385, 435] width 118 height 26
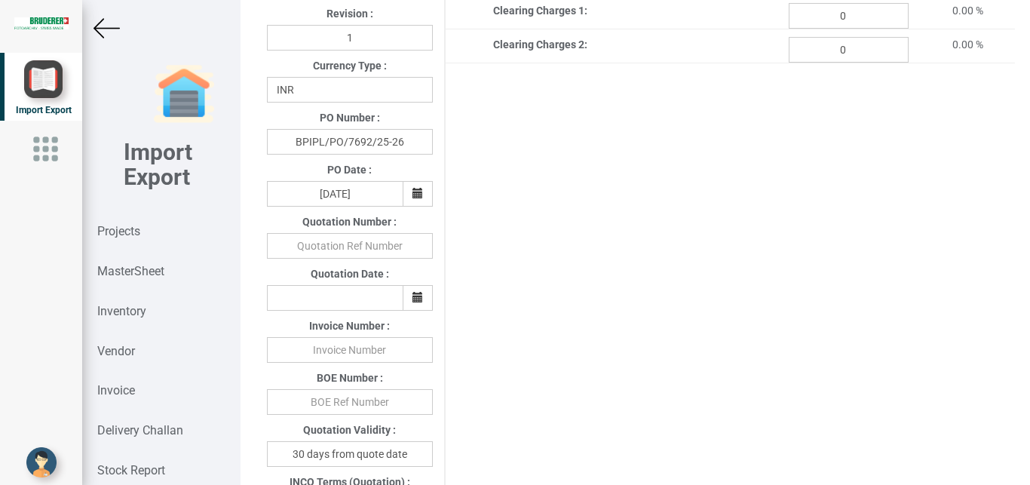
scroll to position [574, 0]
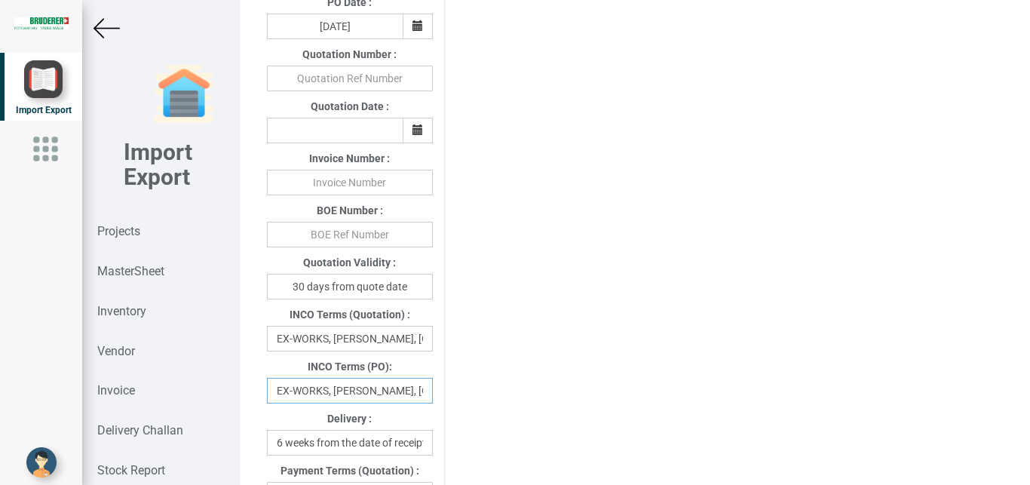
drag, startPoint x: 274, startPoint y: 394, endPoint x: 460, endPoint y: 392, distance: 185.4
click at [460, 392] on div "Project Title : PO 7692 Customer Name : BIND Closing Date : [DATE] Machine Mode…" at bounding box center [634, 405] width 759 height 1822
drag, startPoint x: 396, startPoint y: 390, endPoint x: 272, endPoint y: 402, distance: 124.2
click at [272, 402] on input "Ditzerland" at bounding box center [350, 391] width 166 height 26
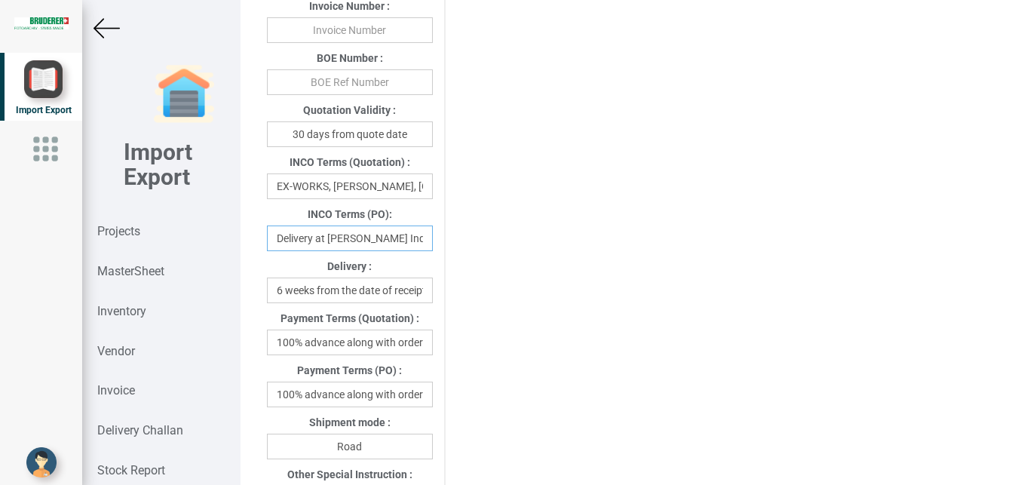
scroll to position [741, 0]
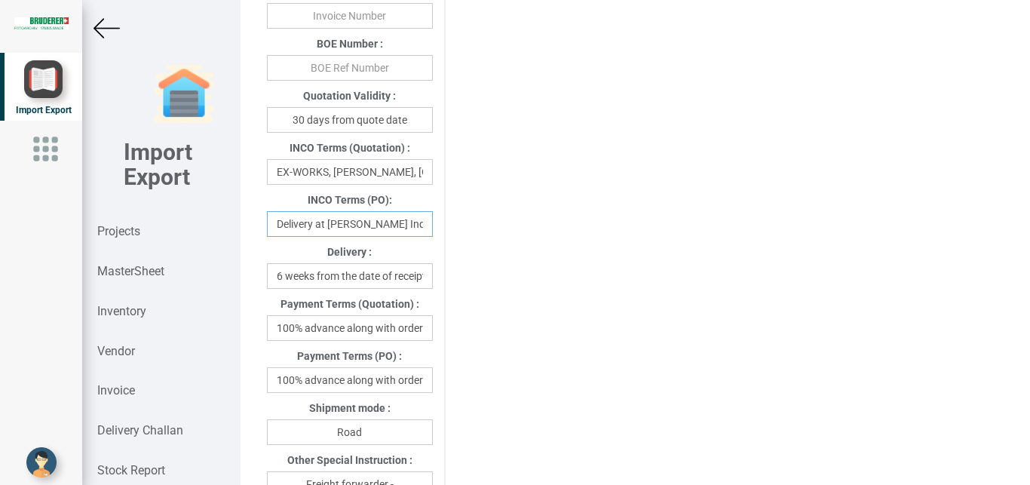
type input "Delivery at [PERSON_NAME] India"
drag, startPoint x: 306, startPoint y: 384, endPoint x: 430, endPoint y: 381, distance: 124.4
click at [430, 381] on input "100% advance along with order" at bounding box center [350, 380] width 166 height 26
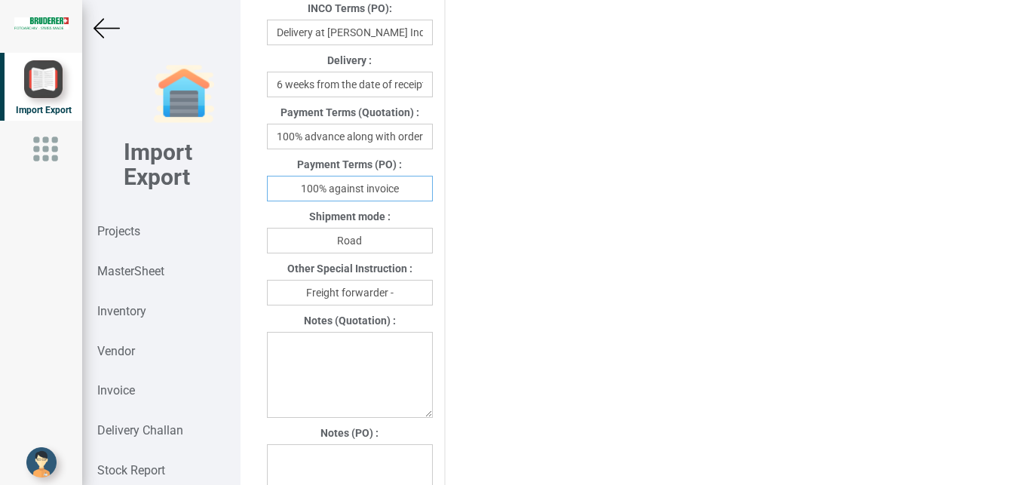
scroll to position [940, 0]
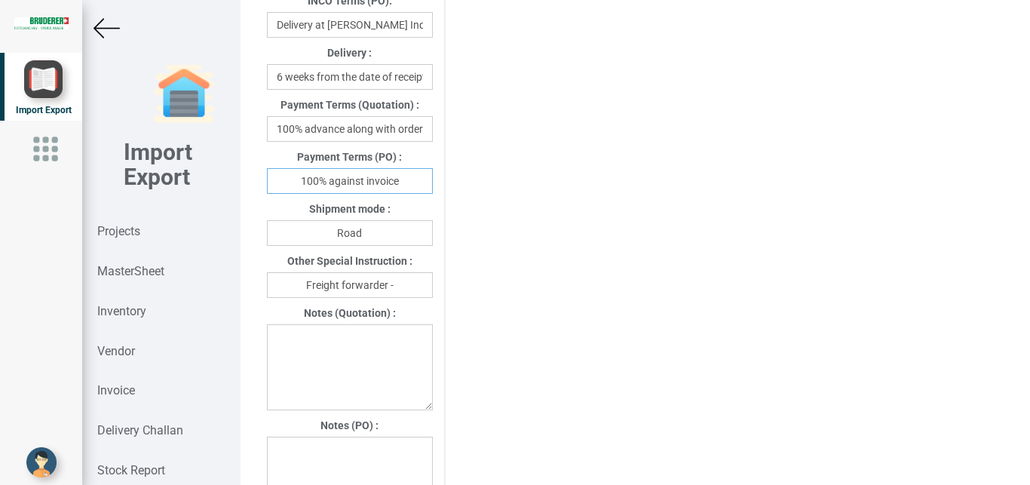
type input "100% against invoice"
click at [406, 288] on input "Freight forwarder -" at bounding box center [350, 285] width 166 height 26
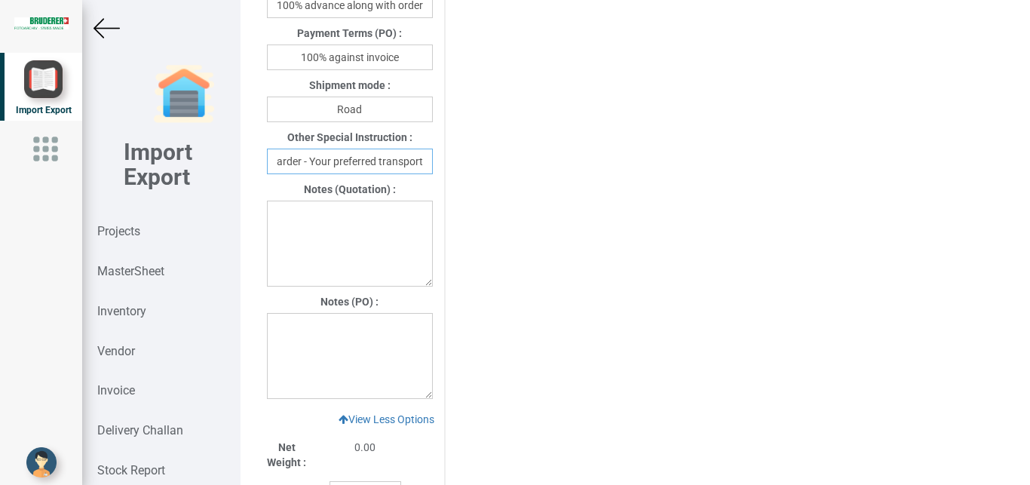
scroll to position [1088, 0]
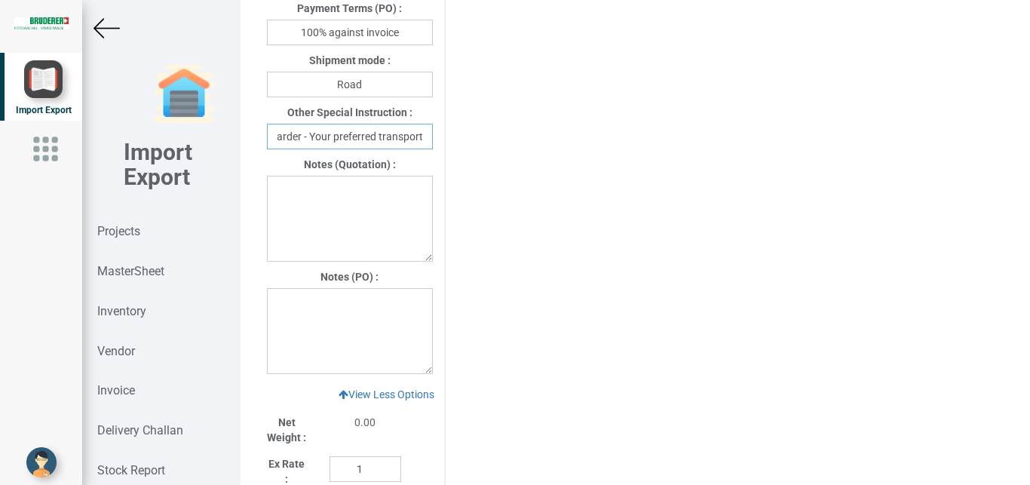
type input "Freight forwarder - Your preferred transport"
click at [312, 303] on textarea at bounding box center [350, 331] width 166 height 86
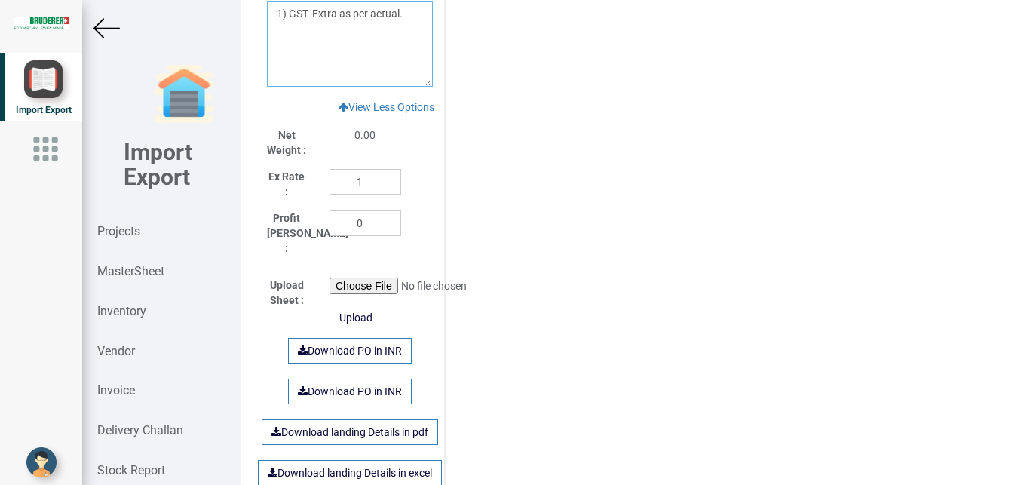
scroll to position [1379, 0]
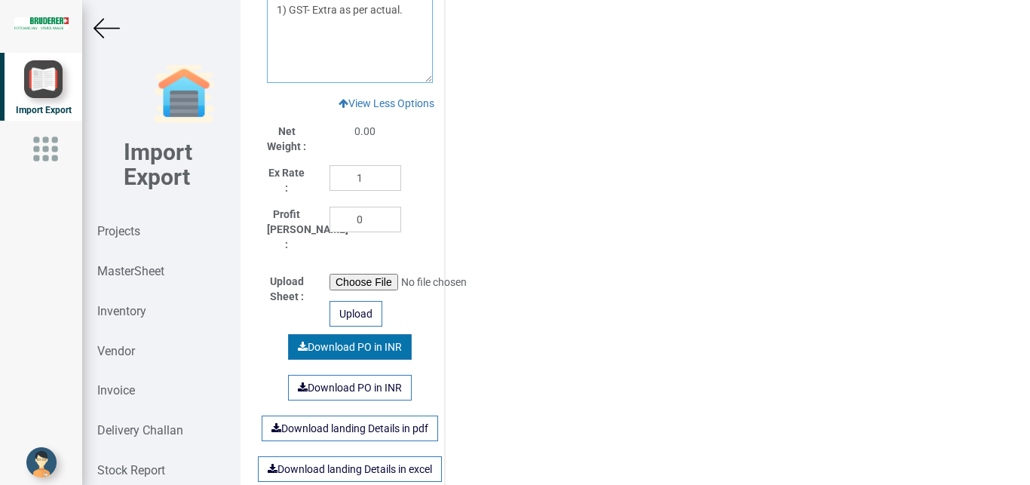
type textarea "1) GST- Extra as per actual."
click at [323, 338] on link "Download PO in INR" at bounding box center [350, 347] width 124 height 26
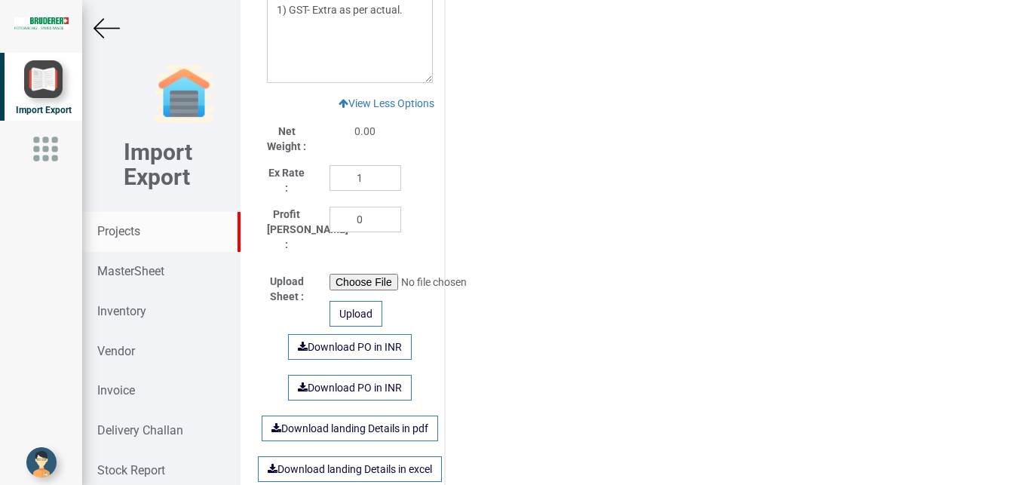
click at [115, 226] on strong "Projects" at bounding box center [118, 231] width 43 height 14
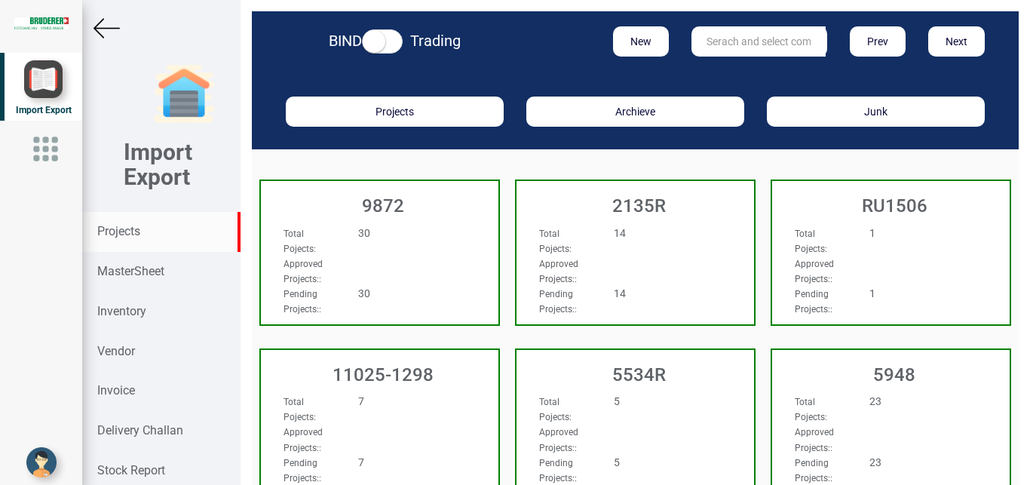
click at [734, 43] on input "text" at bounding box center [758, 41] width 134 height 30
type input "5965"
click at [740, 75] on link "5965" at bounding box center [751, 73] width 119 height 20
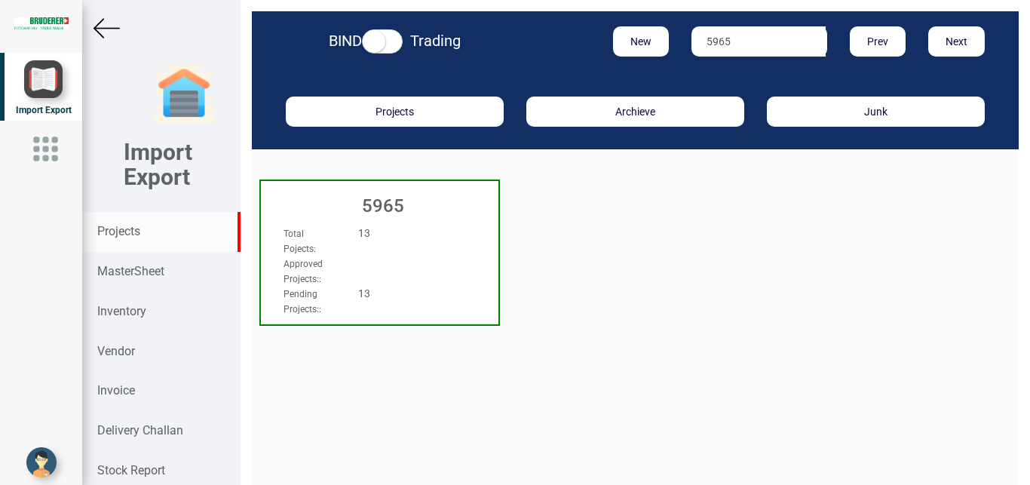
click at [409, 242] on div "Total Pojects : 13" at bounding box center [361, 240] width 179 height 30
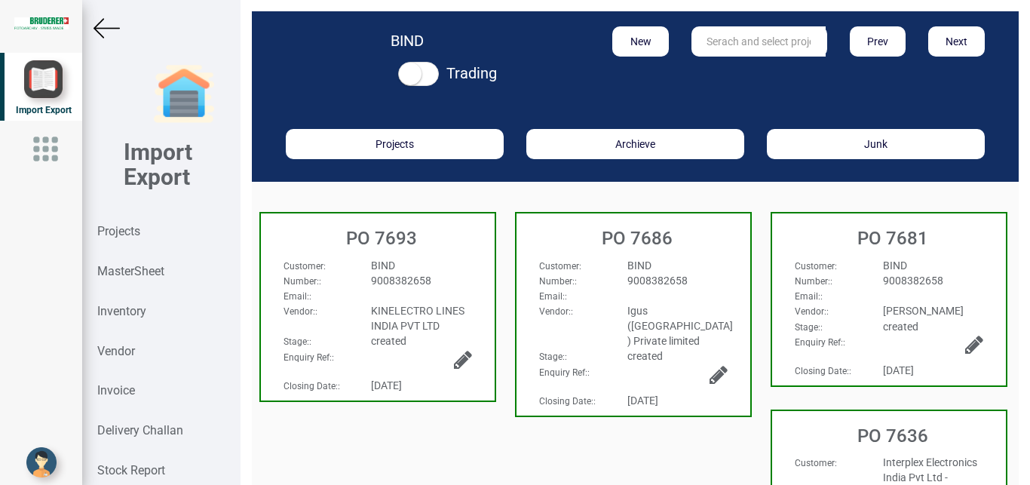
click at [414, 261] on div "BIND" at bounding box center [421, 265] width 123 height 15
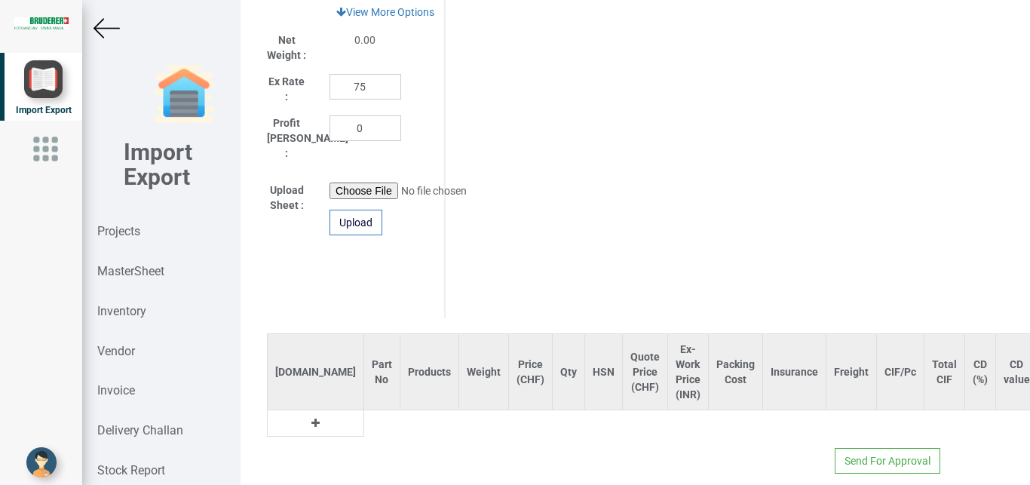
scroll to position [847, 0]
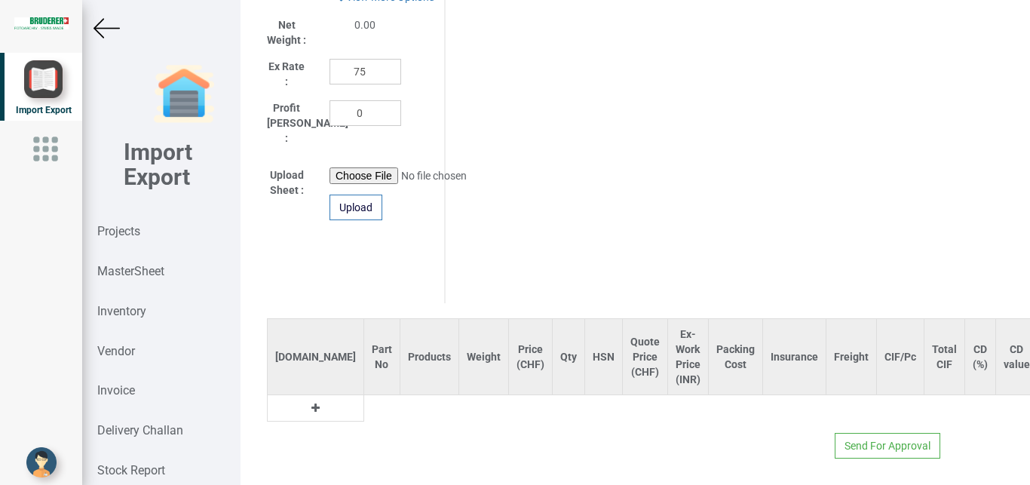
click at [311, 402] on icon at bounding box center [315, 407] width 8 height 11
click at [364, 395] on input "text" at bounding box center [381, 408] width 35 height 26
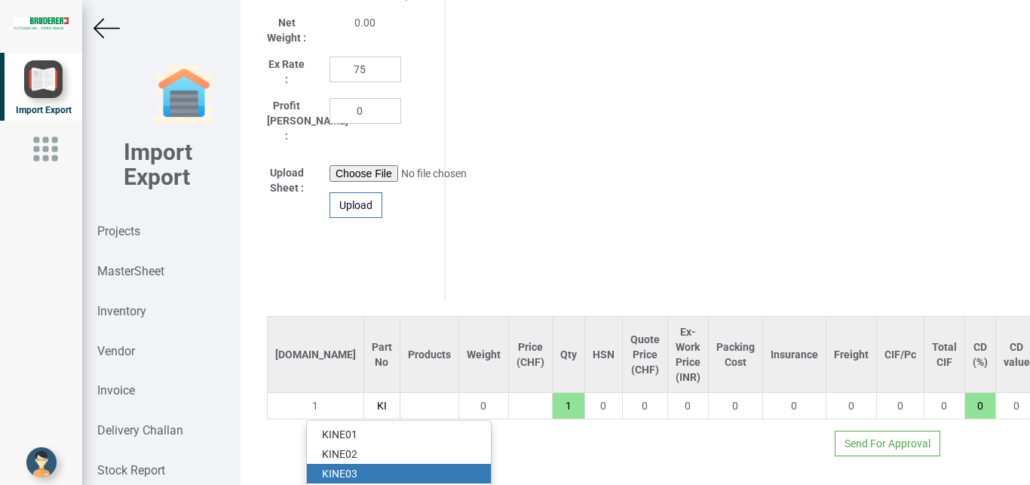
type input "KI"
drag, startPoint x: 365, startPoint y: 457, endPoint x: 381, endPoint y: 454, distance: 16.9
click at [364, 464] on link "KI NE03" at bounding box center [399, 474] width 184 height 20
type input "1290"
type input "KINE03"
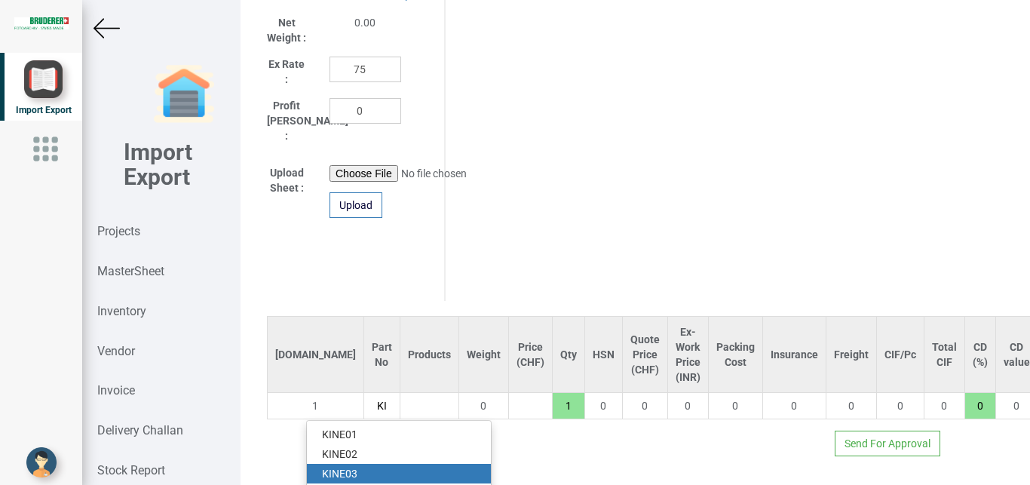
type input "18"
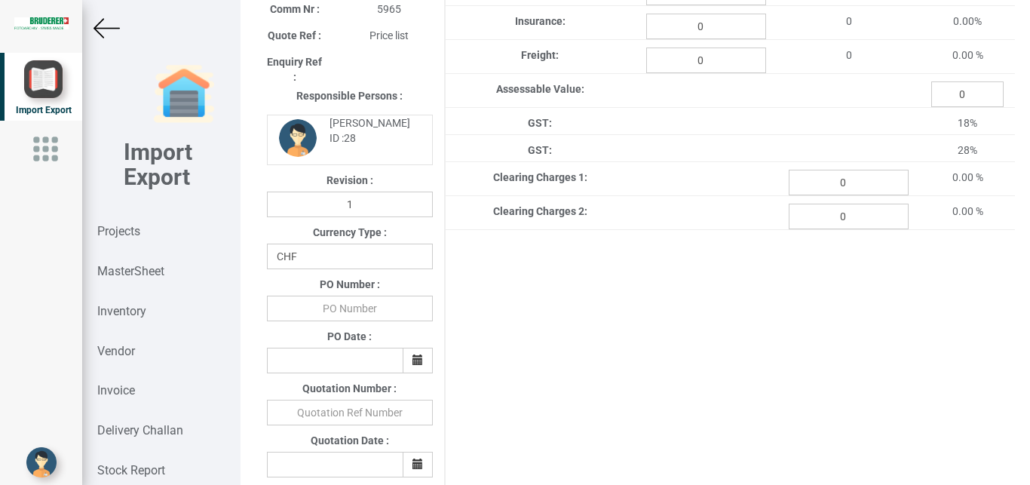
scroll to position [190, 0]
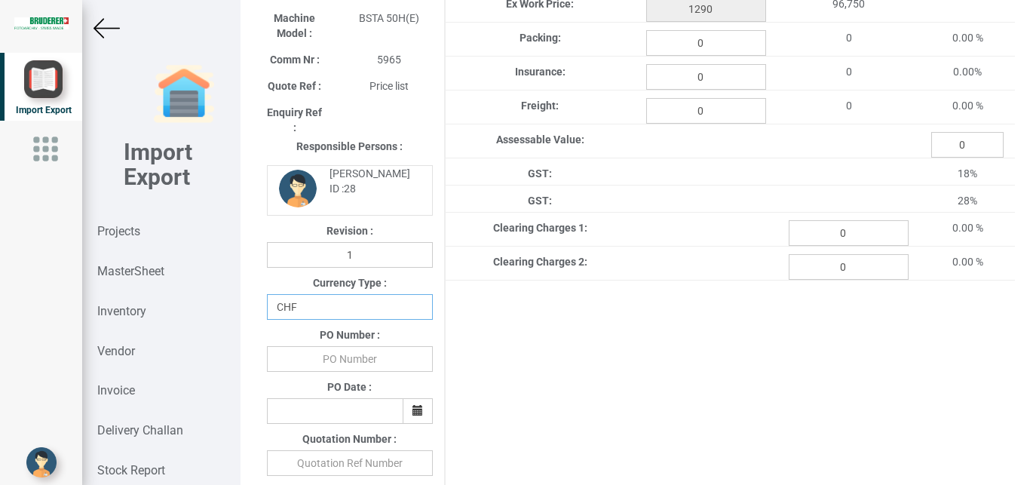
click at [267, 294] on select "CHF INR EUR USD JPY GBP AUD CAD ZAR" at bounding box center [350, 307] width 166 height 26
select select "INR"
click option "INR" at bounding box center [0, 0] width 0 height 0
click at [326, 362] on input "text" at bounding box center [350, 359] width 166 height 26
type input "BPIPL/PO/7693/25-26"
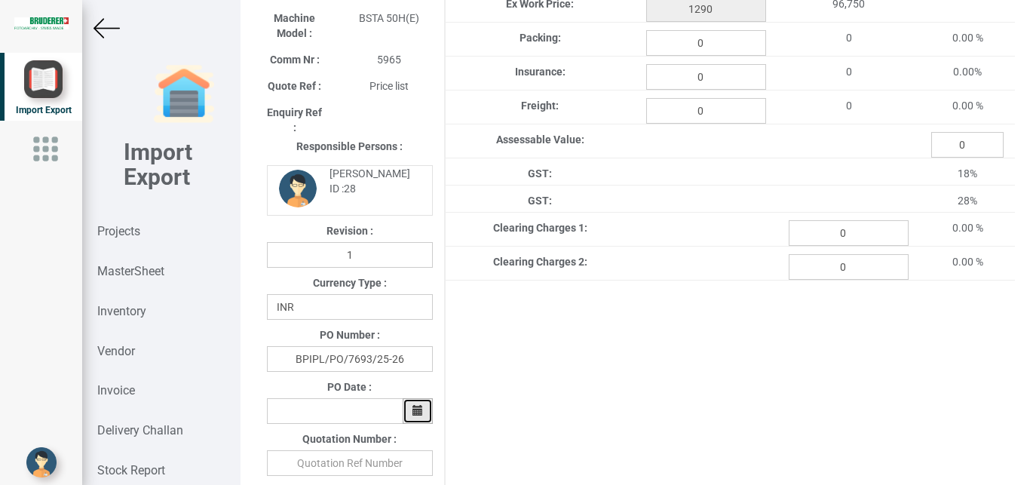
click at [414, 407] on button "button" at bounding box center [417, 411] width 30 height 26
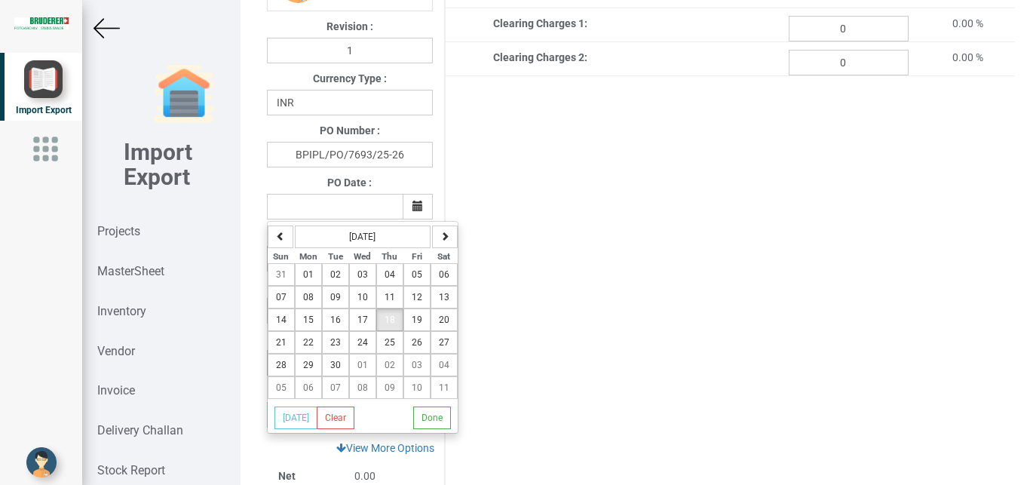
scroll to position [397, 0]
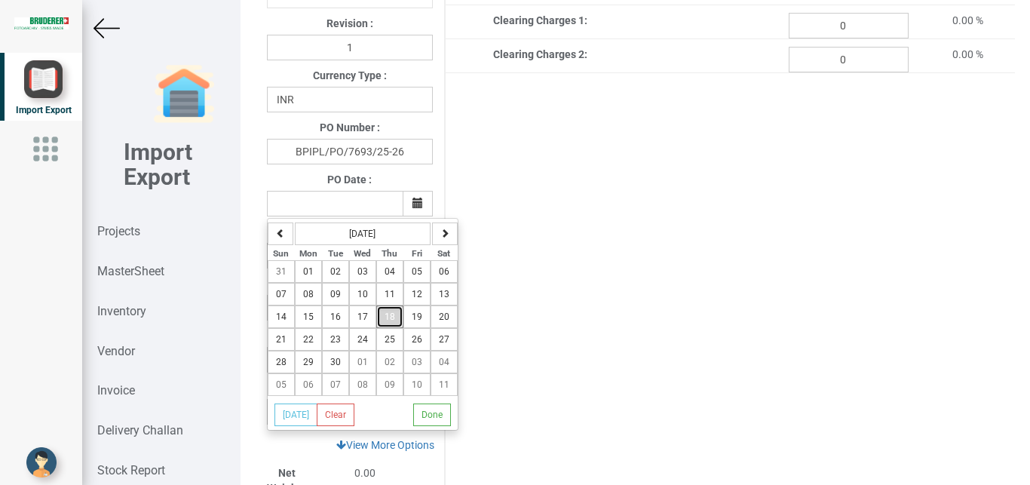
click at [390, 322] on span "18" at bounding box center [389, 316] width 11 height 11
type input "[DATE]"
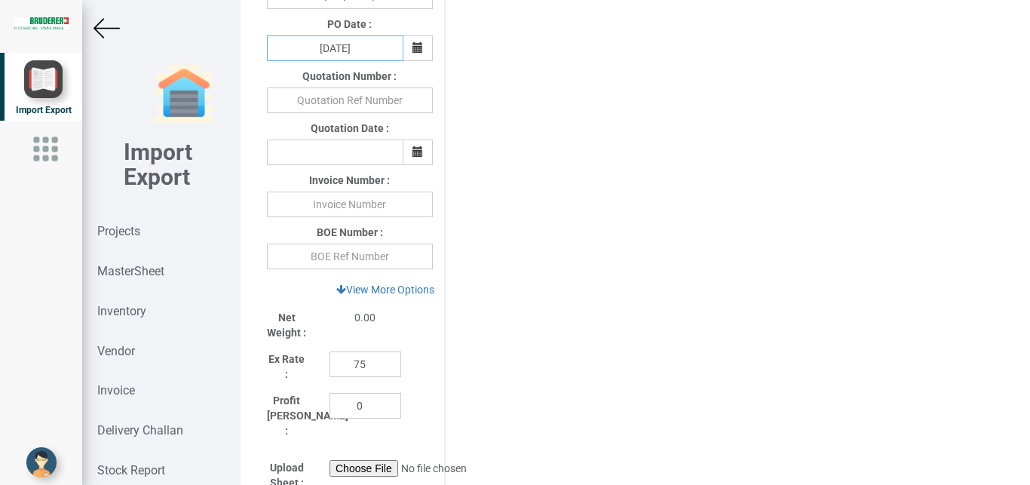
scroll to position [562, 0]
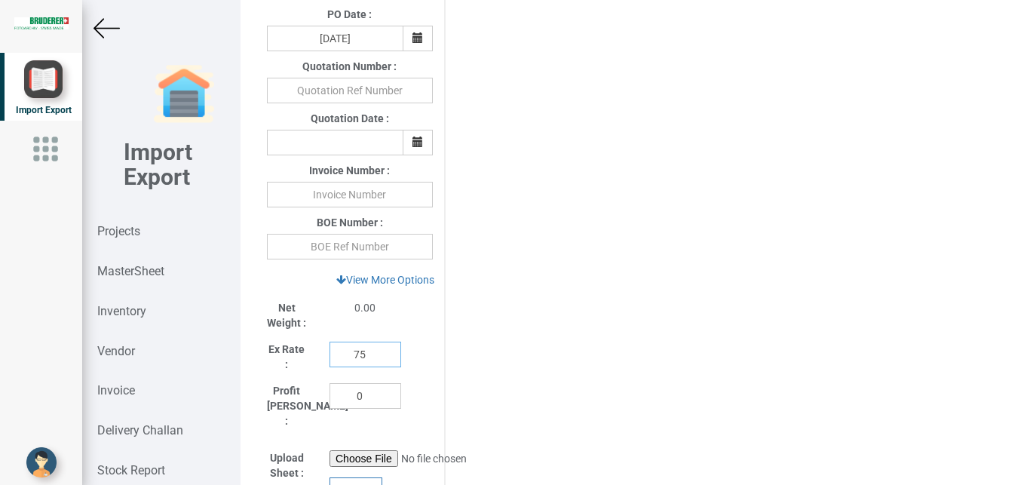
drag, startPoint x: 363, startPoint y: 358, endPoint x: 344, endPoint y: 359, distance: 19.6
click at [344, 359] on input "75" at bounding box center [365, 354] width 72 height 26
type input "1"
click at [384, 283] on link "View More Options" at bounding box center [385, 280] width 118 height 26
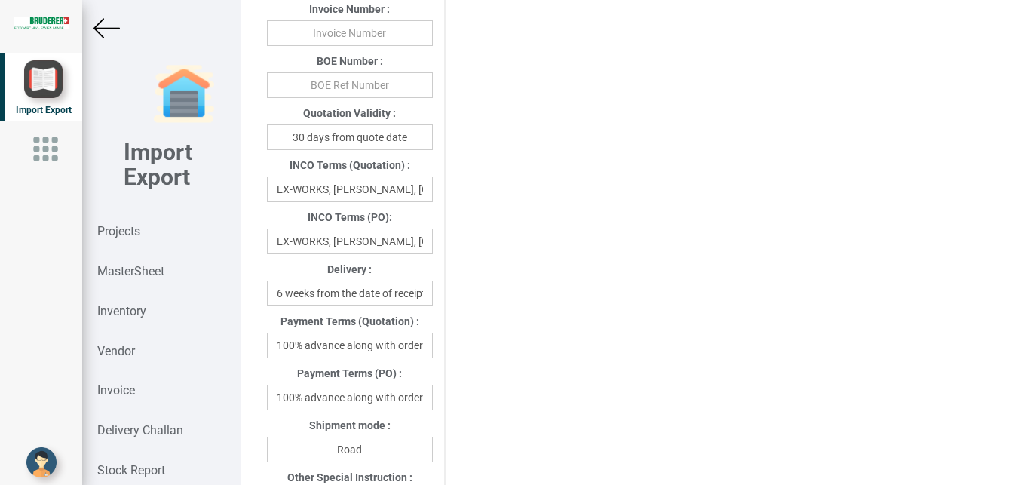
scroll to position [727, 0]
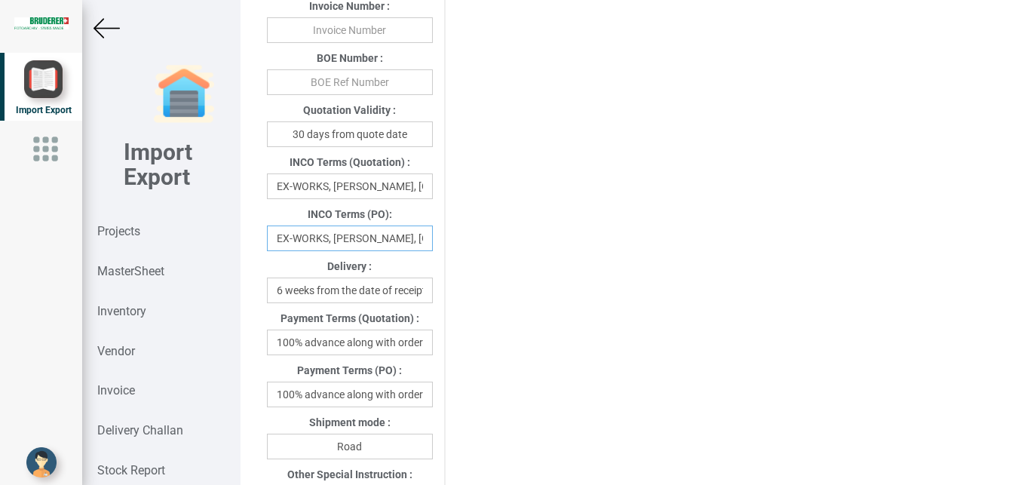
drag, startPoint x: 272, startPoint y: 241, endPoint x: 467, endPoint y: 235, distance: 195.3
click at [467, 235] on div "Project Title : PO 7693 Customer Name : BIND Closing Date : [DATE] Machine Mode…" at bounding box center [634, 253] width 759 height 1822
drag, startPoint x: 390, startPoint y: 238, endPoint x: 317, endPoint y: 248, distance: 74.5
click at [317, 248] on input "Ditzerland" at bounding box center [350, 238] width 166 height 26
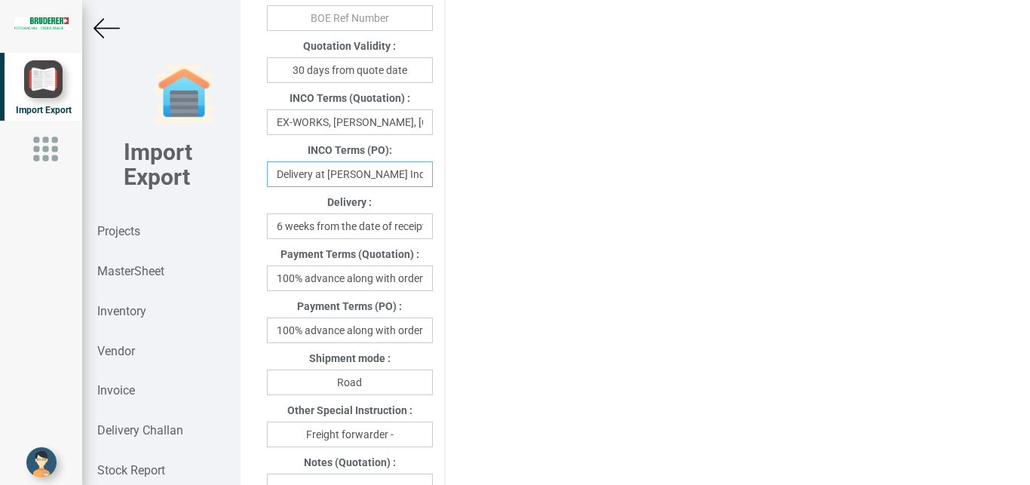
scroll to position [797, 0]
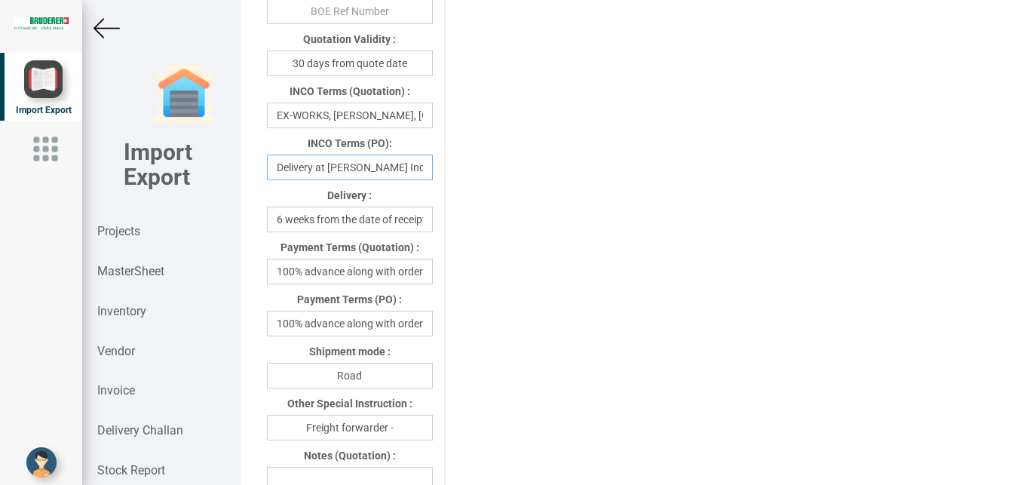
type input "Delivery at [PERSON_NAME] India"
drag, startPoint x: 307, startPoint y: 324, endPoint x: 437, endPoint y: 317, distance: 130.6
click at [433, 317] on input "100% advance along with order" at bounding box center [350, 324] width 166 height 26
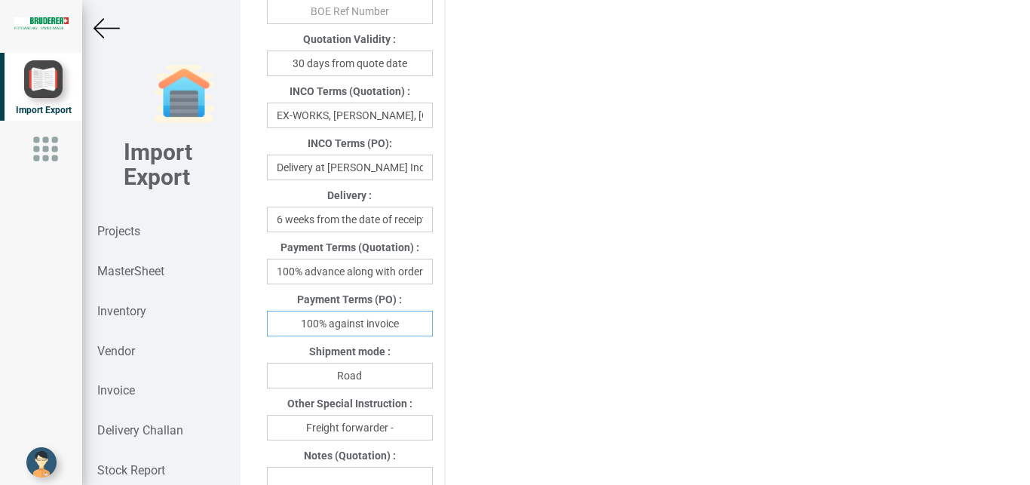
type input "100% against invoice"
click at [409, 434] on input "Freight forwarder -" at bounding box center [350, 428] width 166 height 26
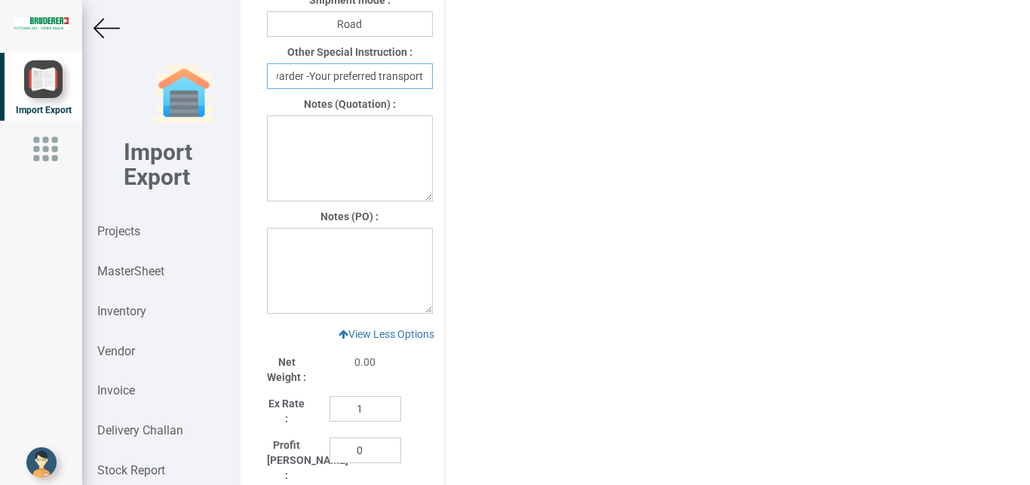
scroll to position [1152, 0]
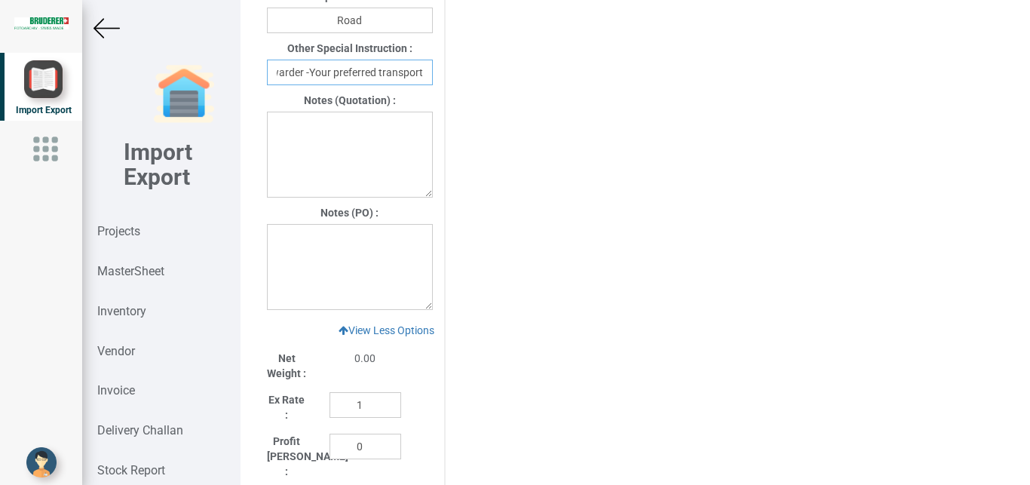
type input "Freight forwarder -Your preferred transport"
click at [295, 251] on textarea at bounding box center [350, 267] width 166 height 86
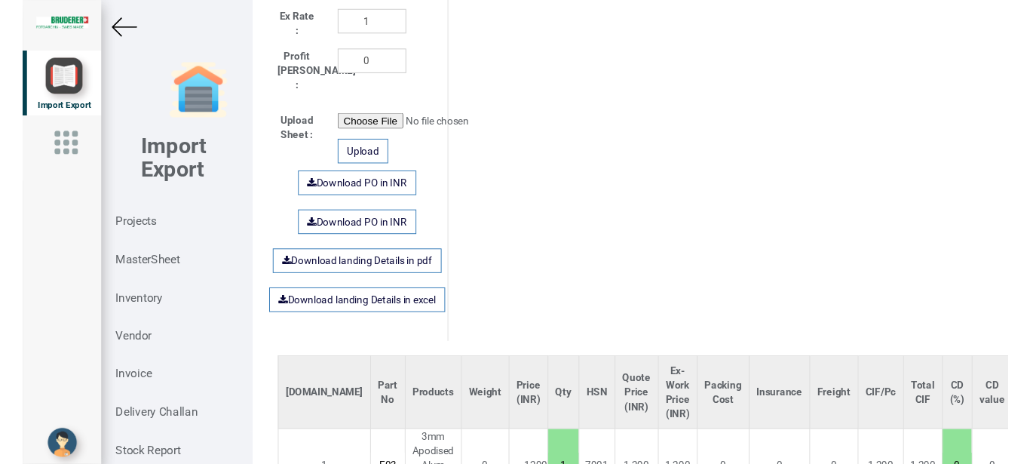
scroll to position [1504, 0]
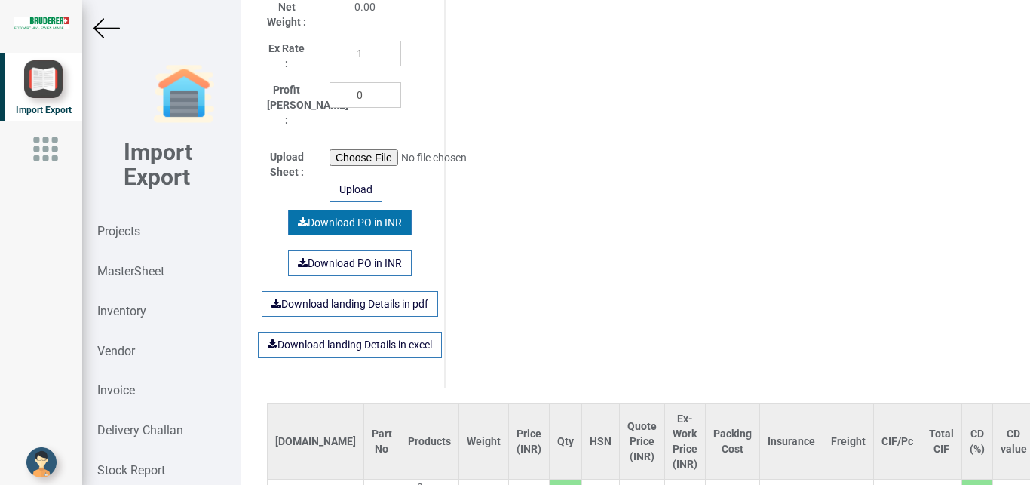
type textarea "1) GST - Extra as per actual"
click at [335, 216] on link "Download PO in INR" at bounding box center [350, 223] width 124 height 26
